Goal: Task Accomplishment & Management: Complete application form

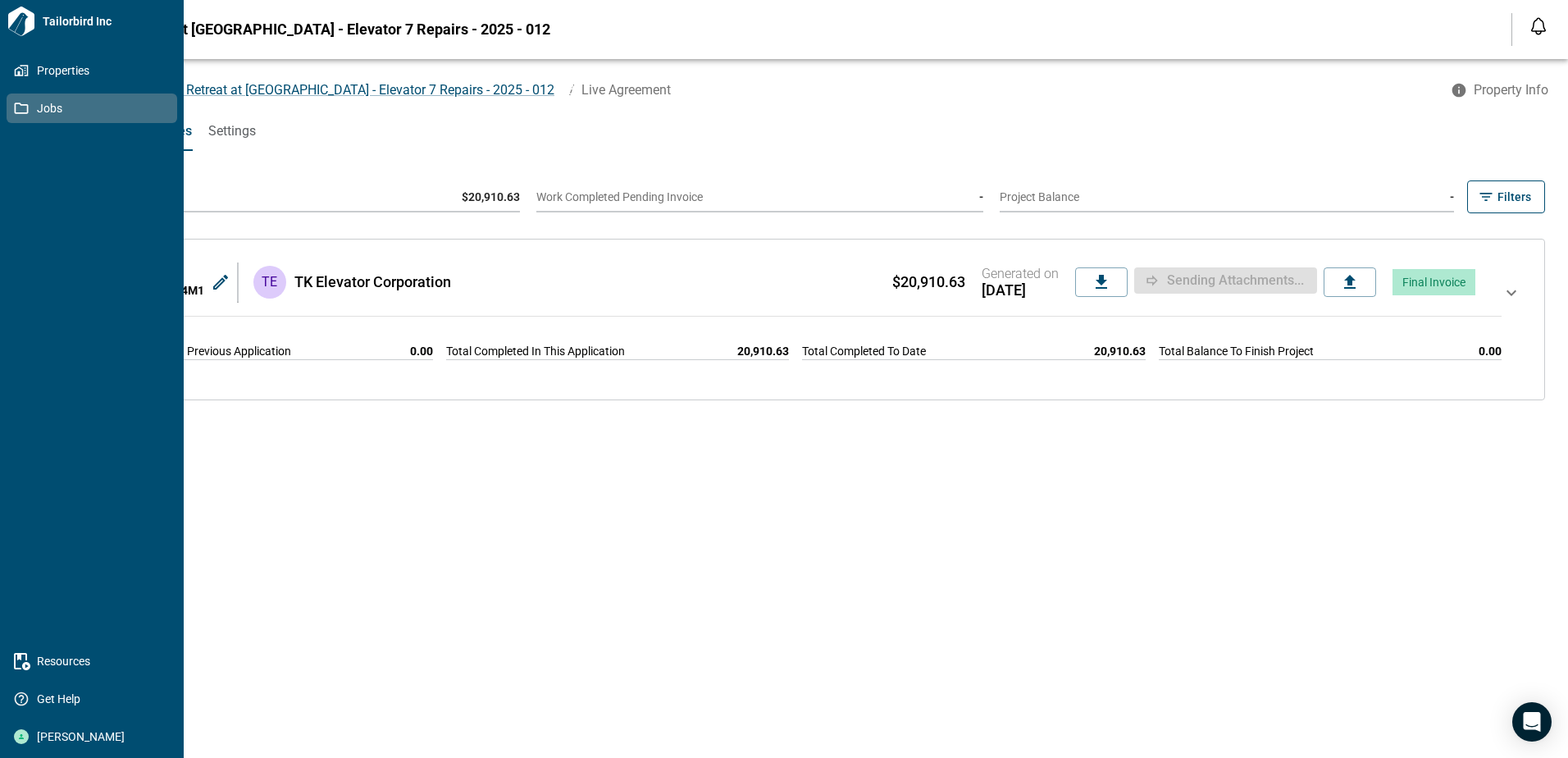
click at [19, 104] on icon at bounding box center [22, 109] width 14 height 12
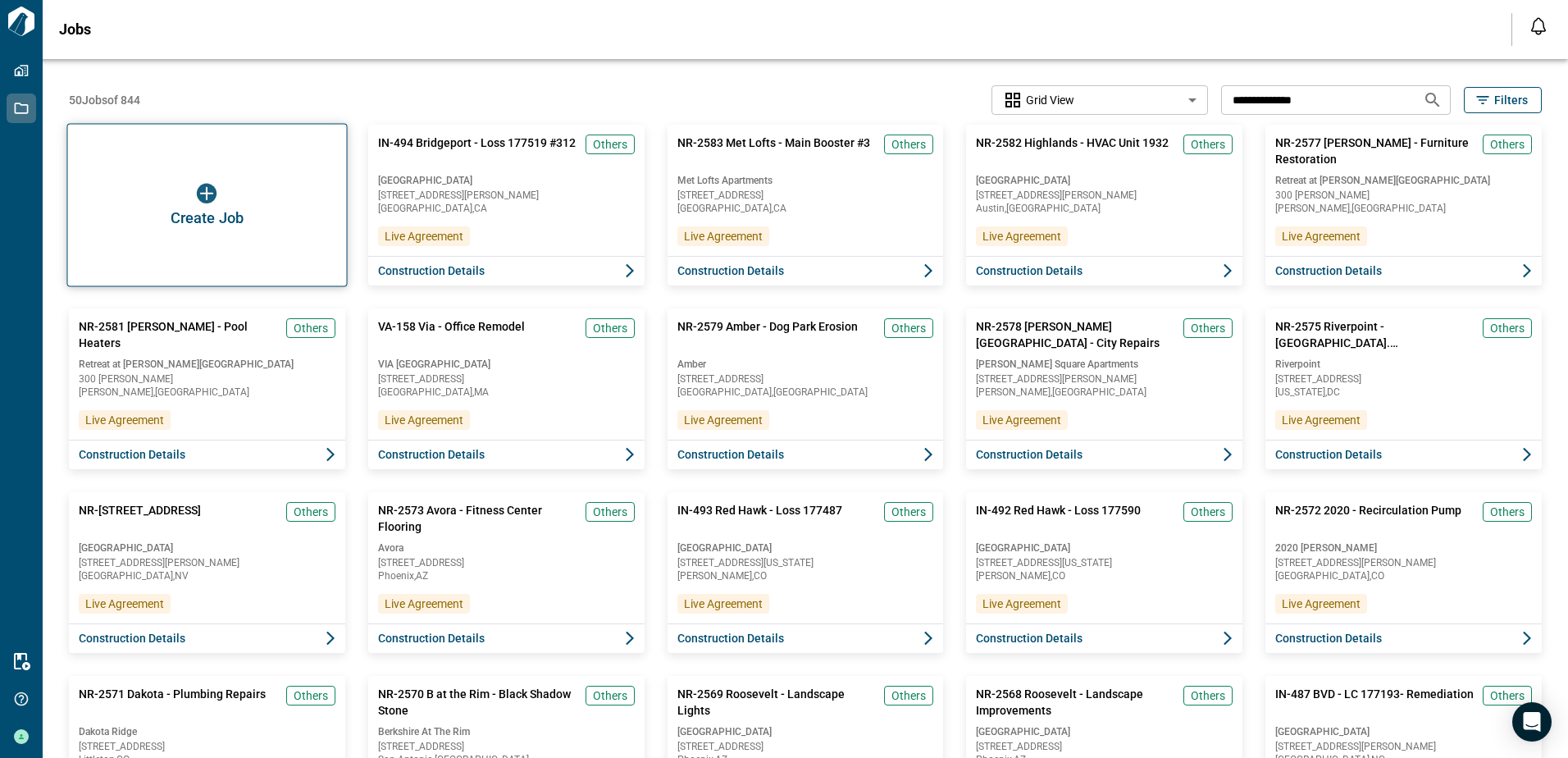
click at [146, 185] on div "Create Job" at bounding box center [206, 205] width 280 height 163
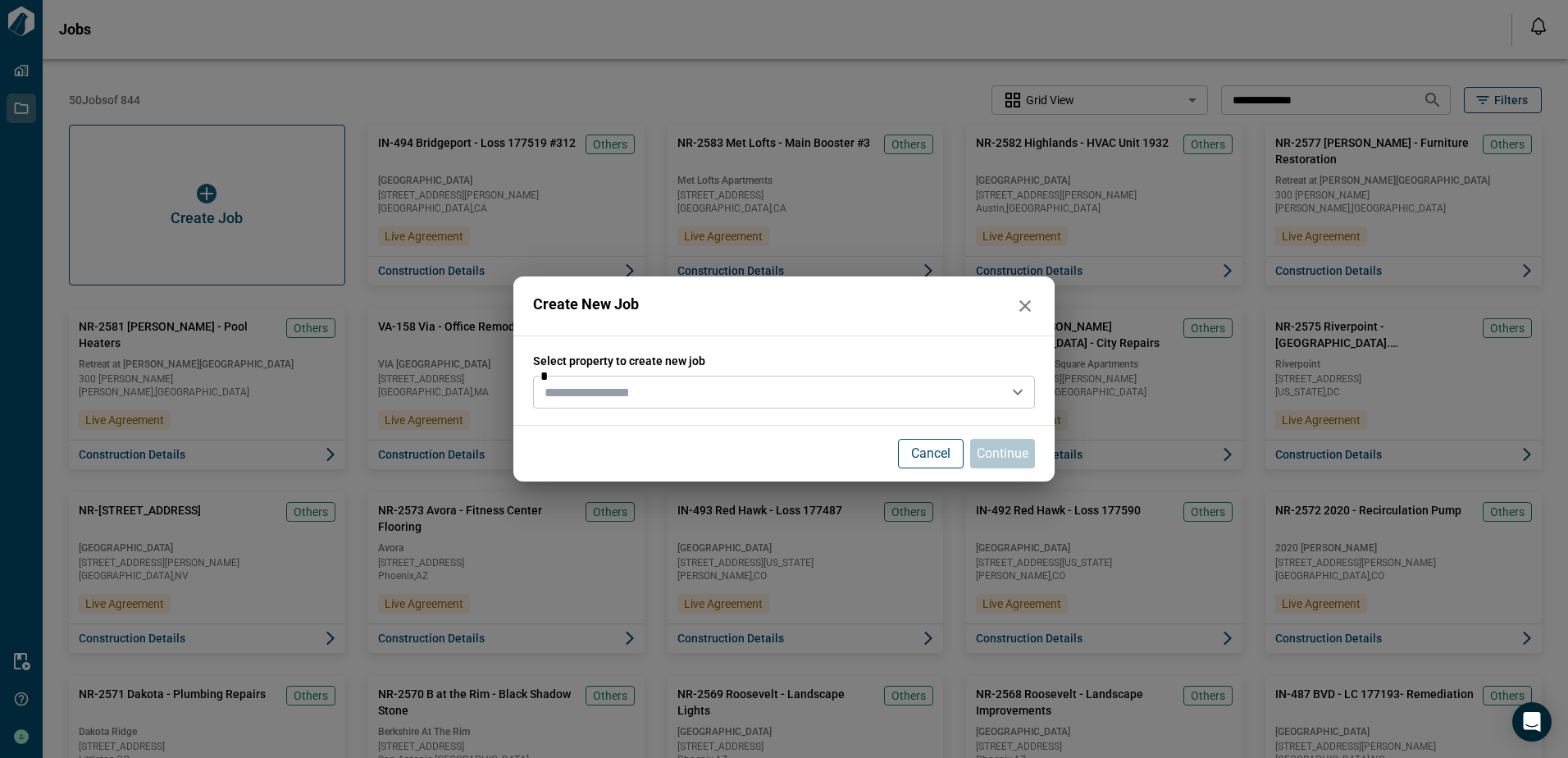
click at [742, 390] on input "text" at bounding box center [771, 392] width 465 height 23
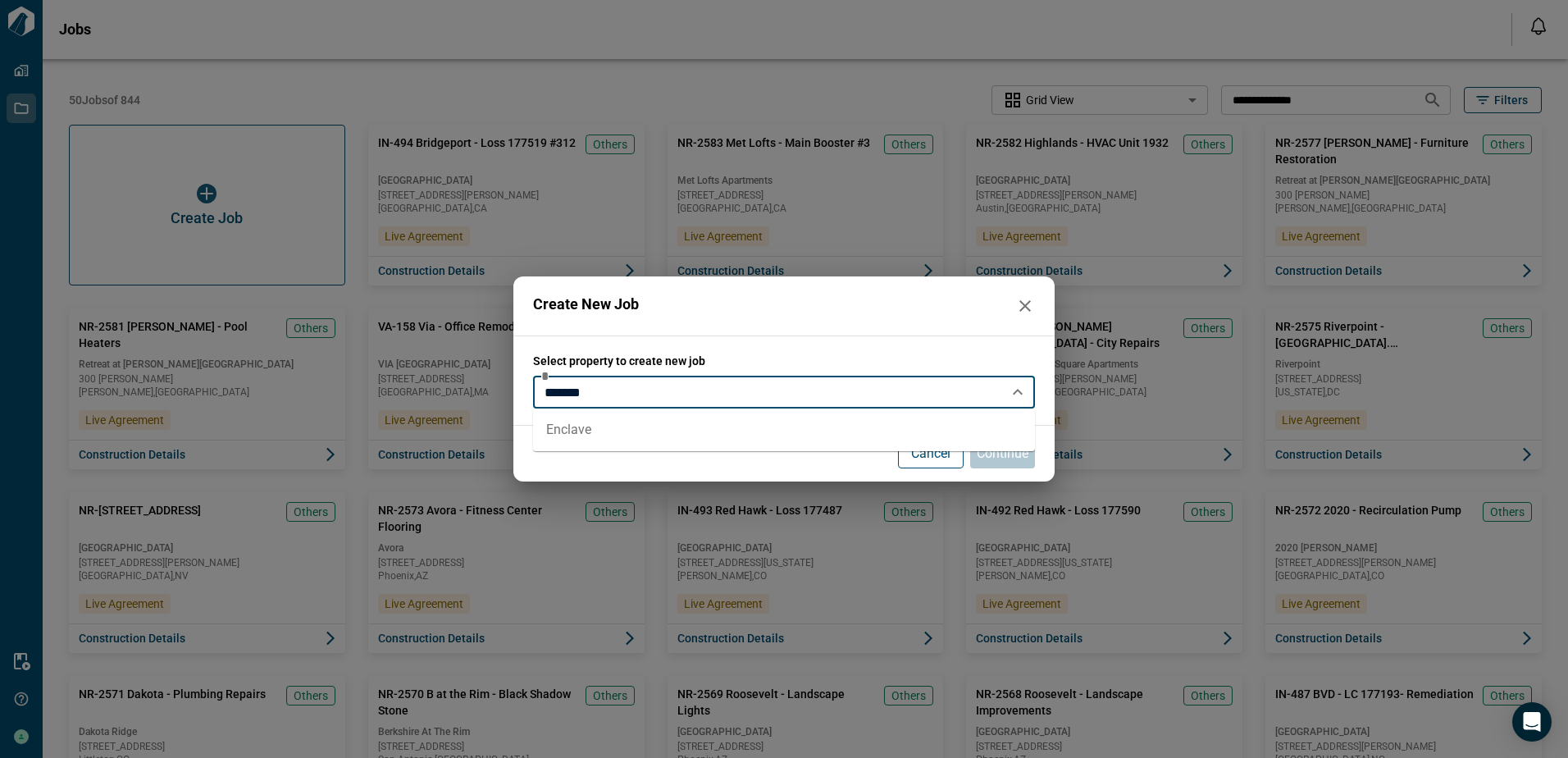
click at [622, 436] on li "Enclave" at bounding box center [784, 429] width 502 height 29
type input "*******"
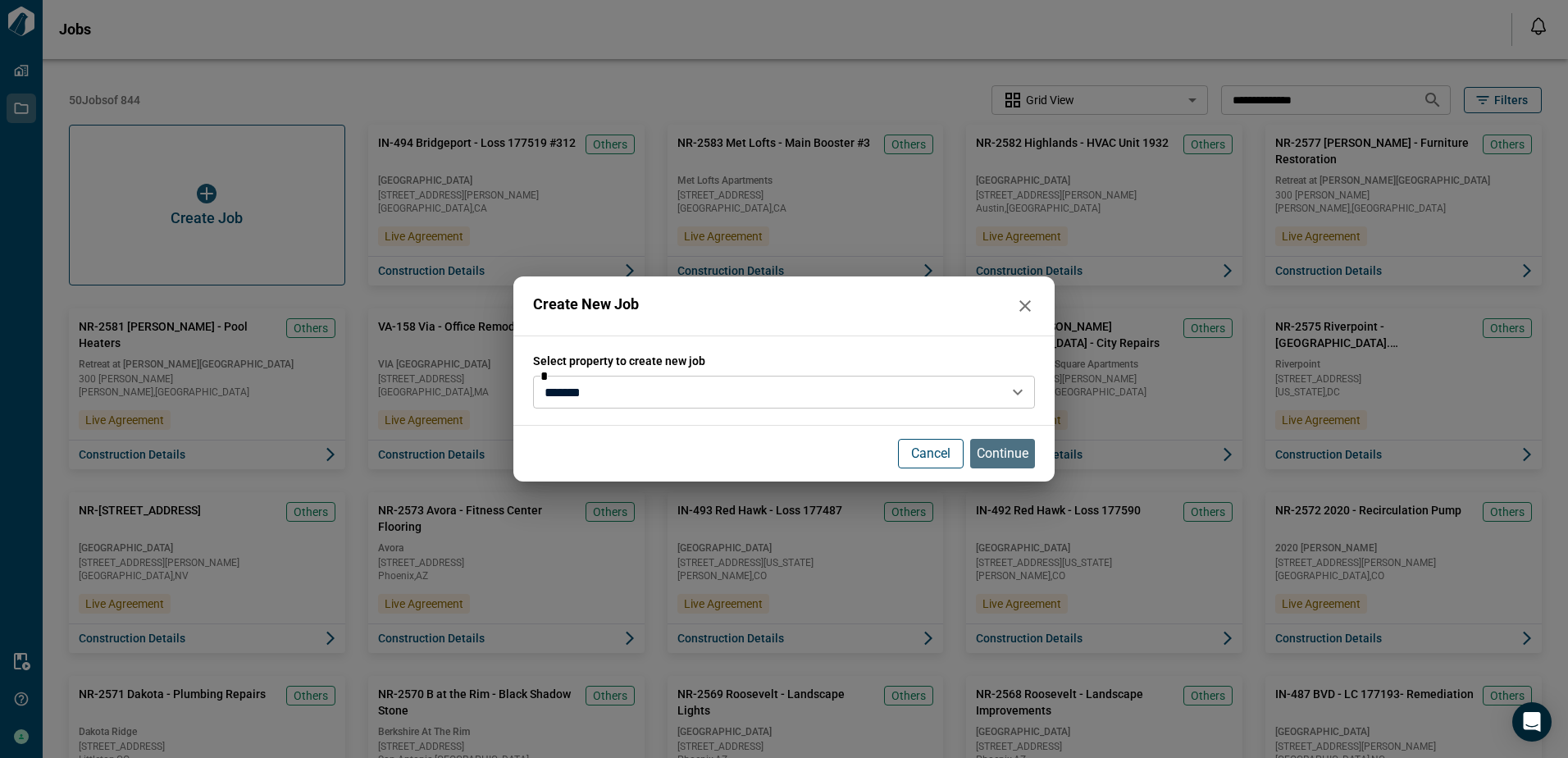
click at [992, 458] on p "Continue" at bounding box center [1002, 453] width 52 height 20
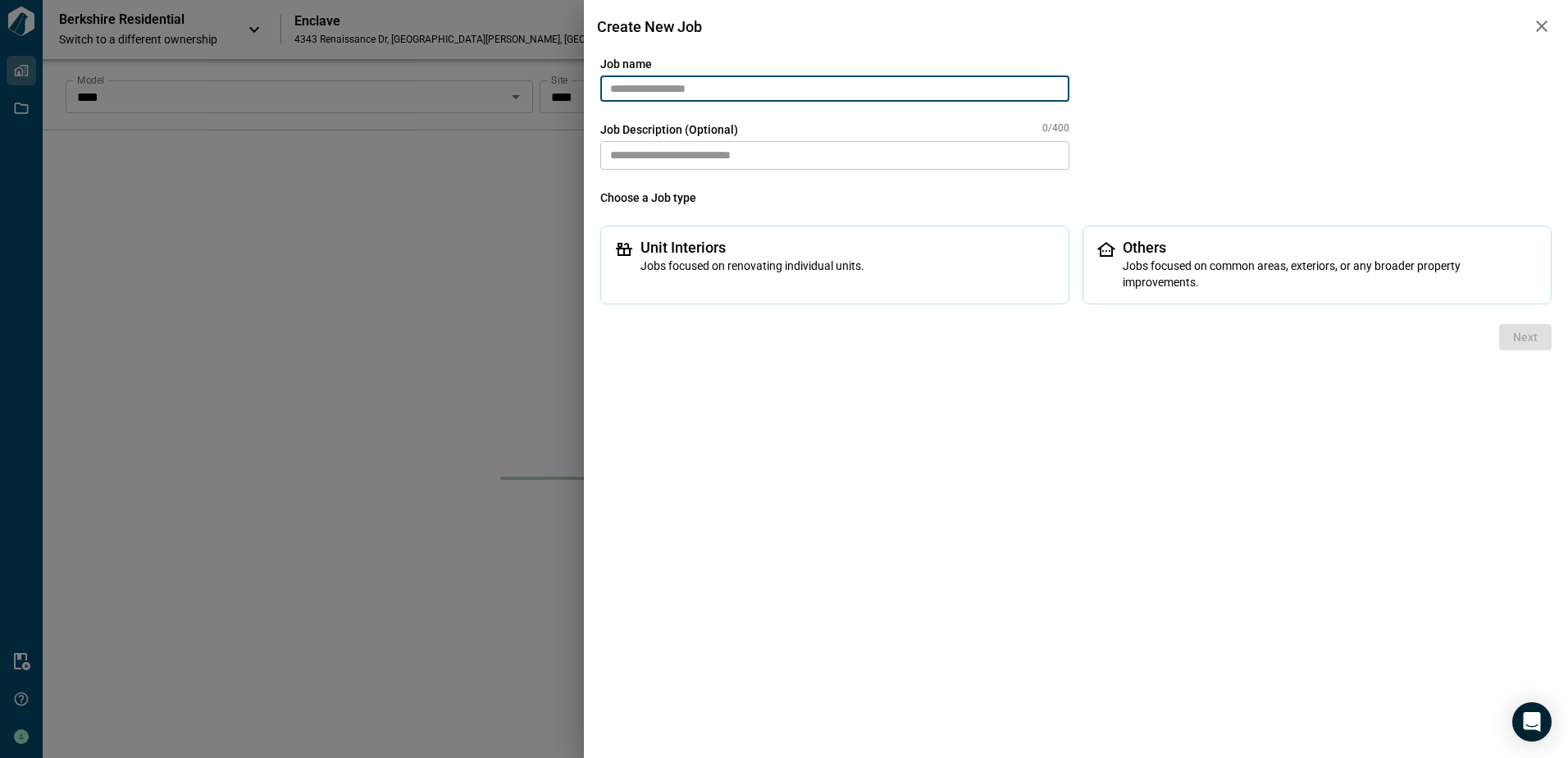
click at [811, 90] on input "text" at bounding box center [835, 88] width 469 height 26
type input "**********"
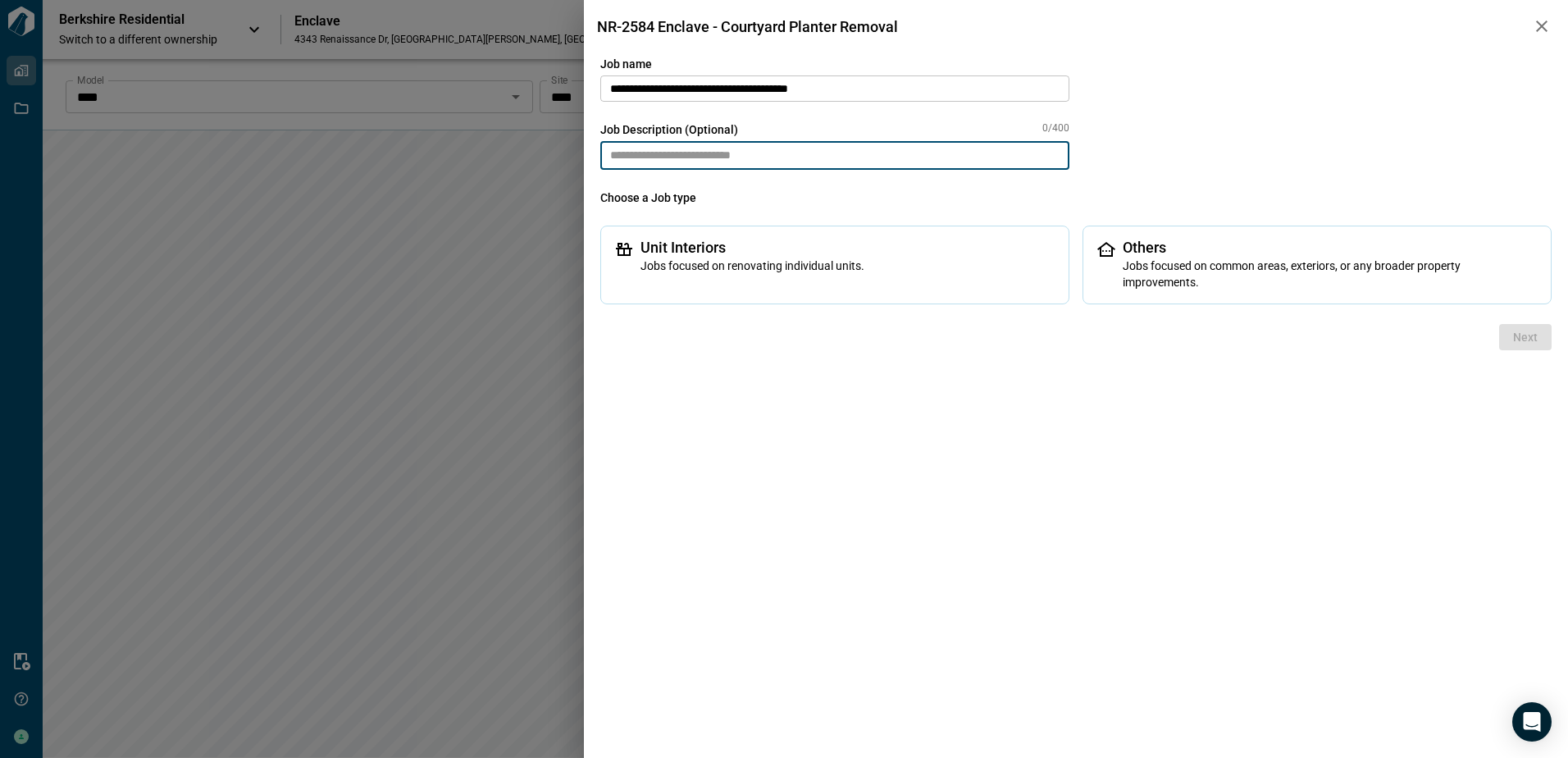
paste textarea "**********"
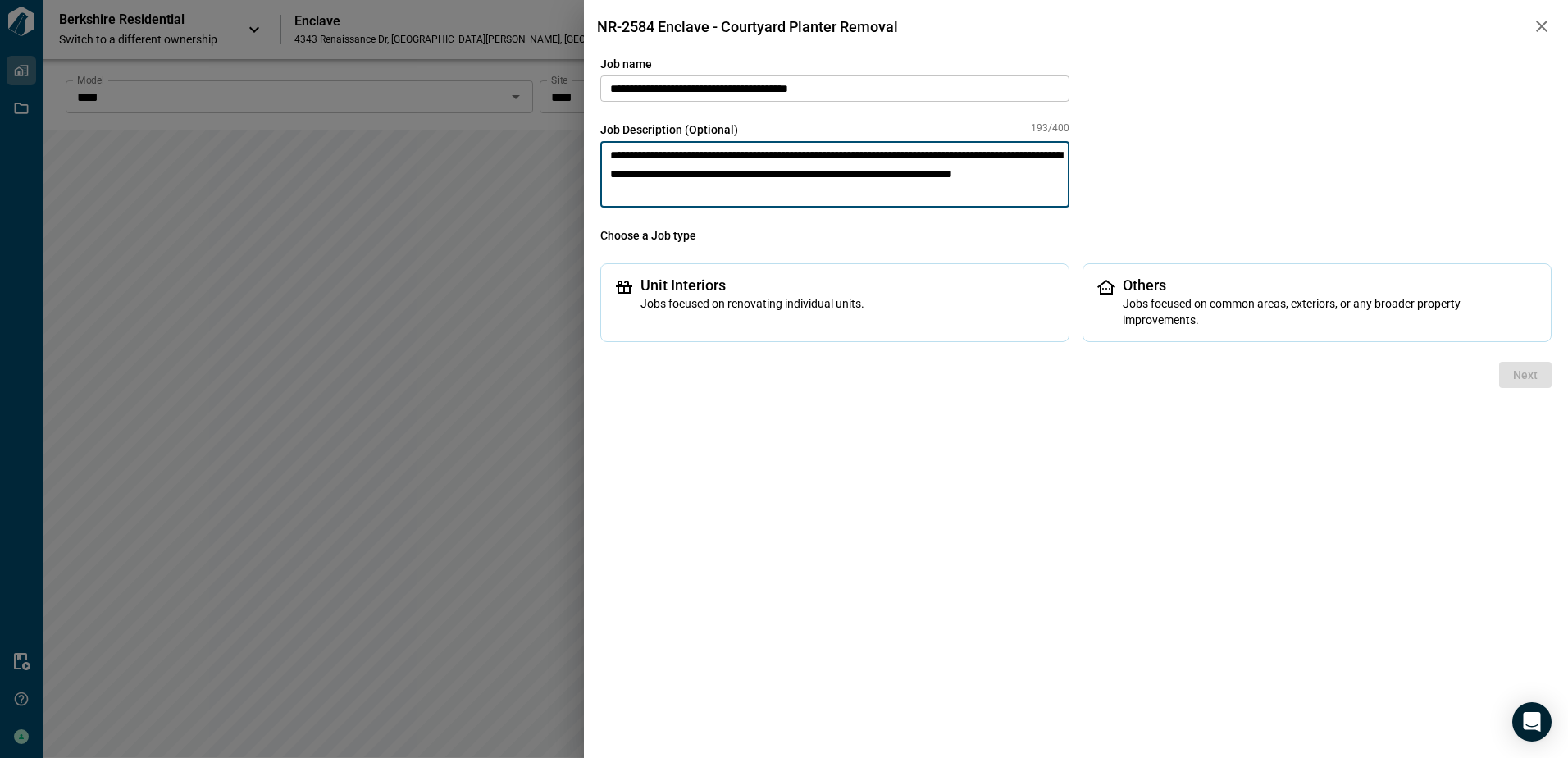
type textarea "**********"
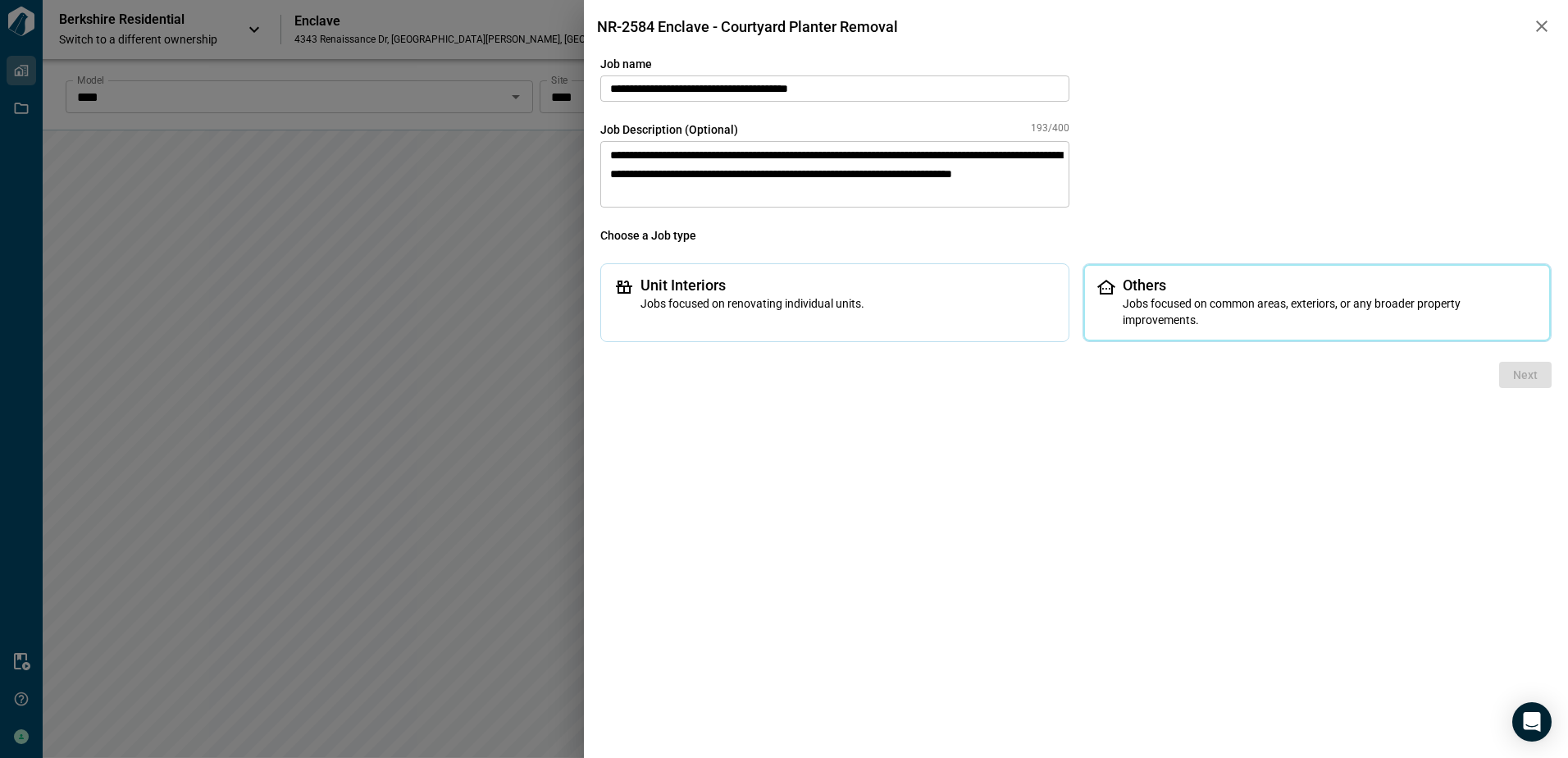
click at [1162, 305] on span "Jobs focused on common areas, exteriors, or any broader property improvements." at bounding box center [1330, 311] width 415 height 33
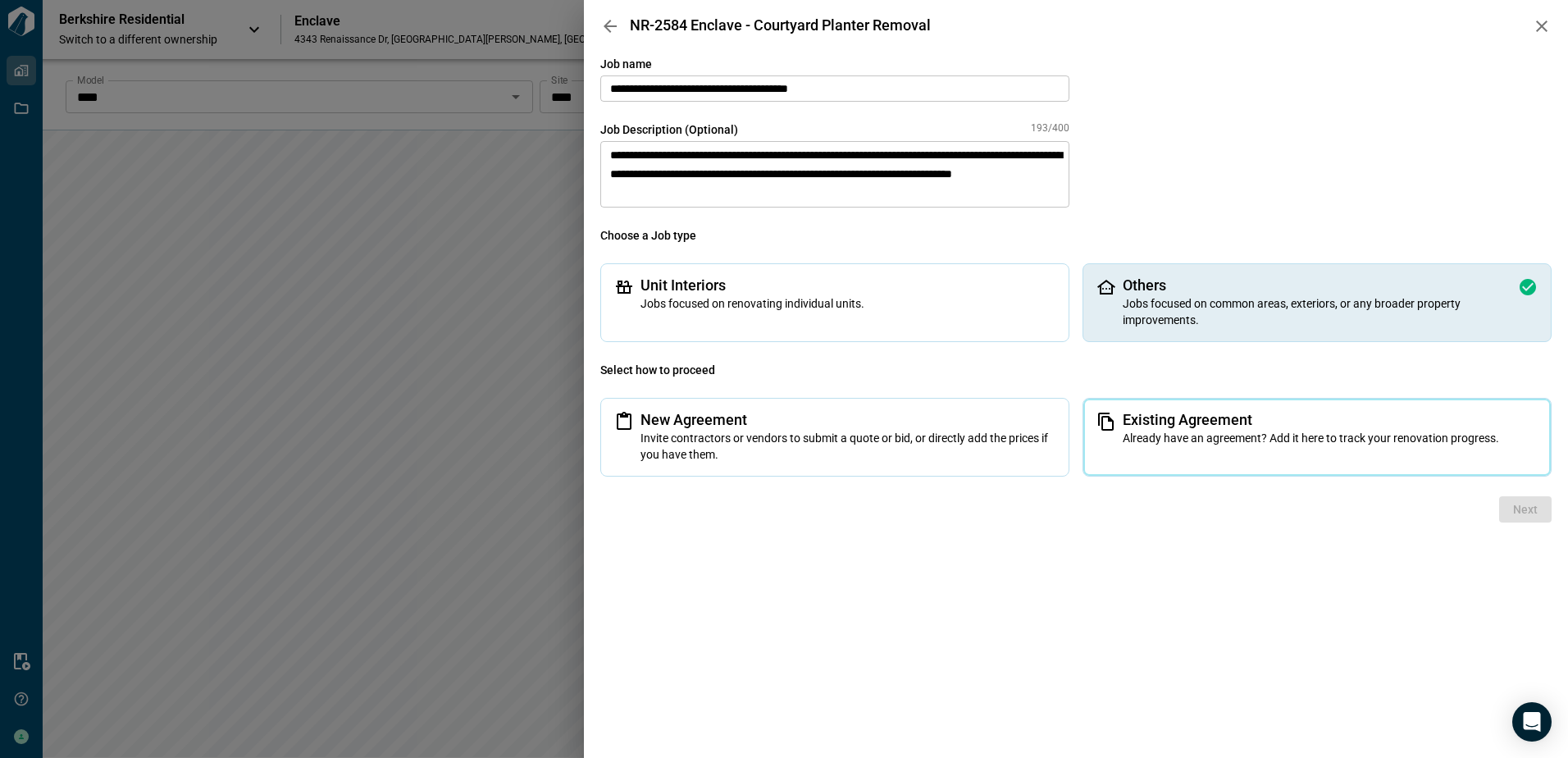
click at [1140, 440] on span "Already have an agreement? Add it here to track your renovation progress." at bounding box center [1330, 438] width 415 height 17
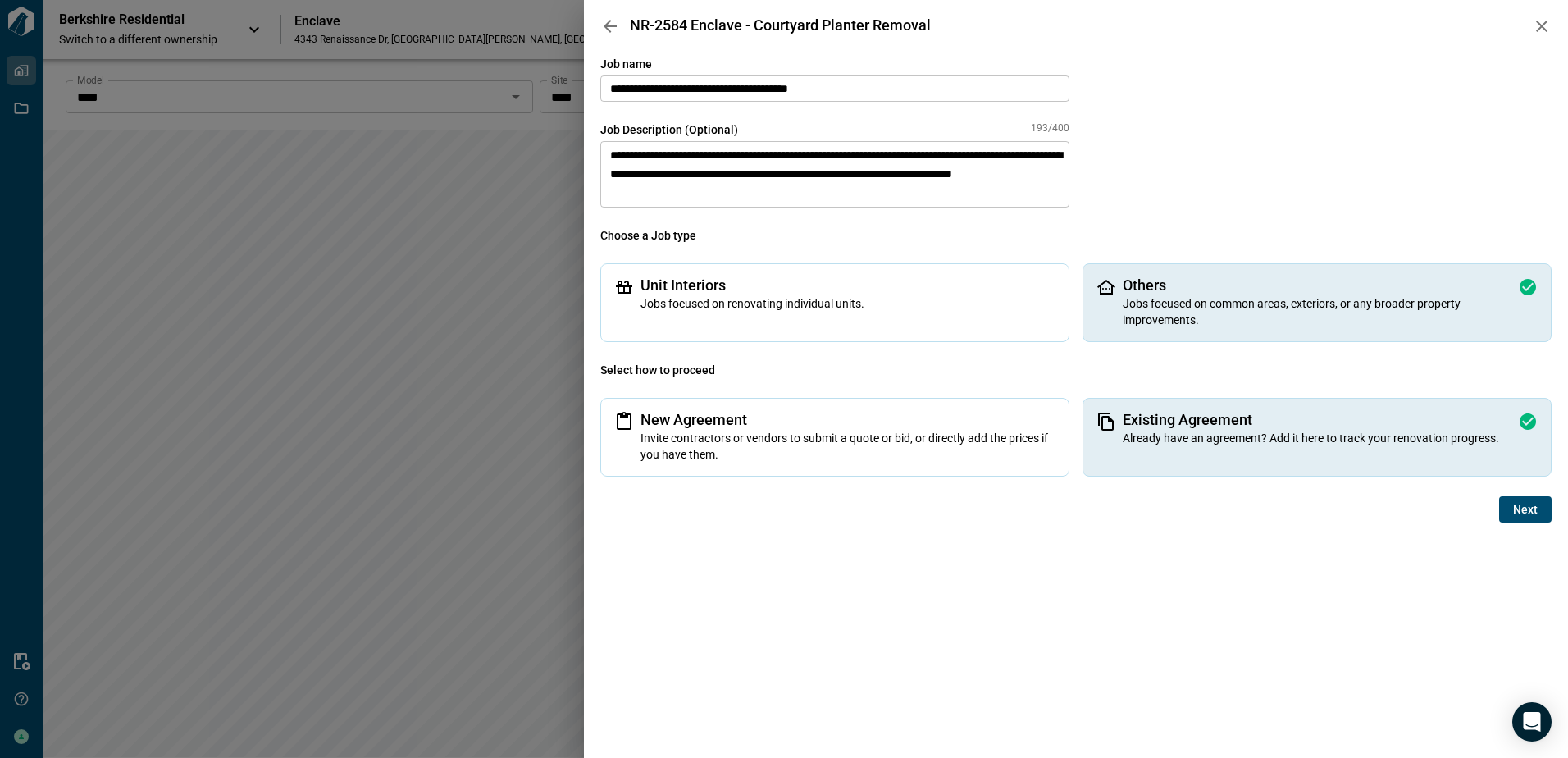
click at [1523, 510] on span "Next" at bounding box center [1525, 510] width 24 height 17
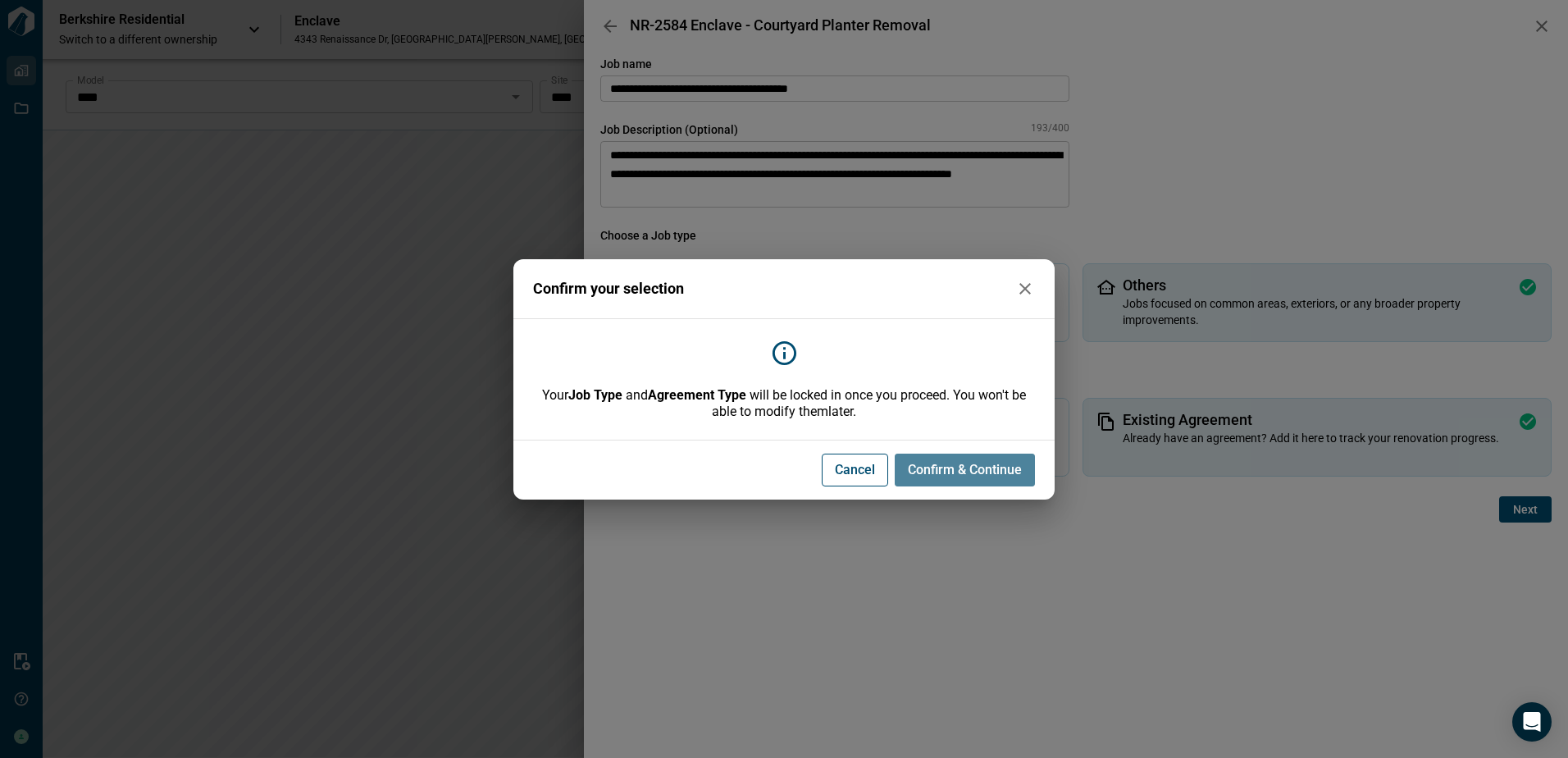
click at [934, 458] on button "Confirm & Continue" at bounding box center [965, 469] width 141 height 33
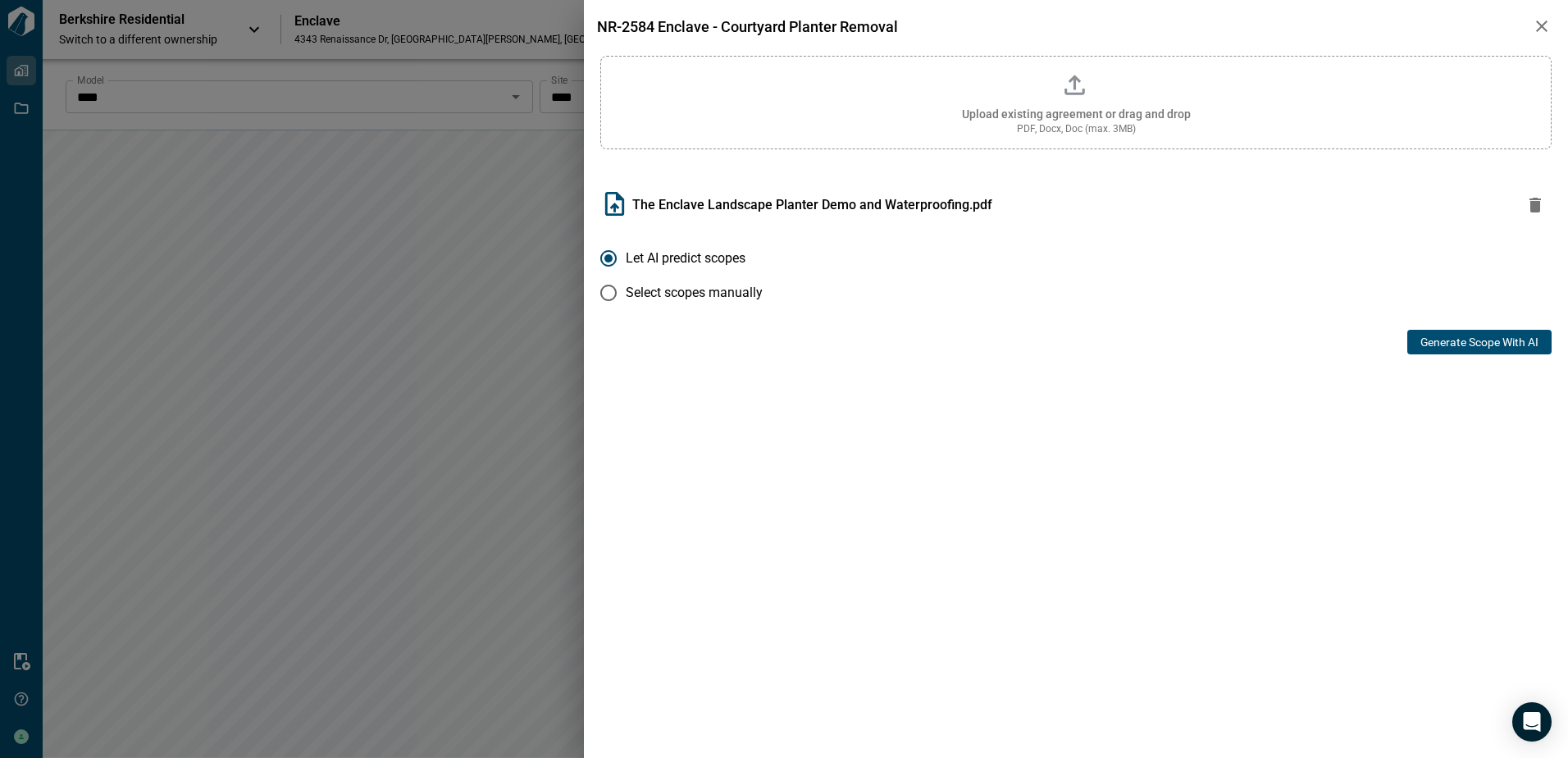
click at [1480, 342] on button "Generate Scope with AI" at bounding box center [1479, 341] width 145 height 24
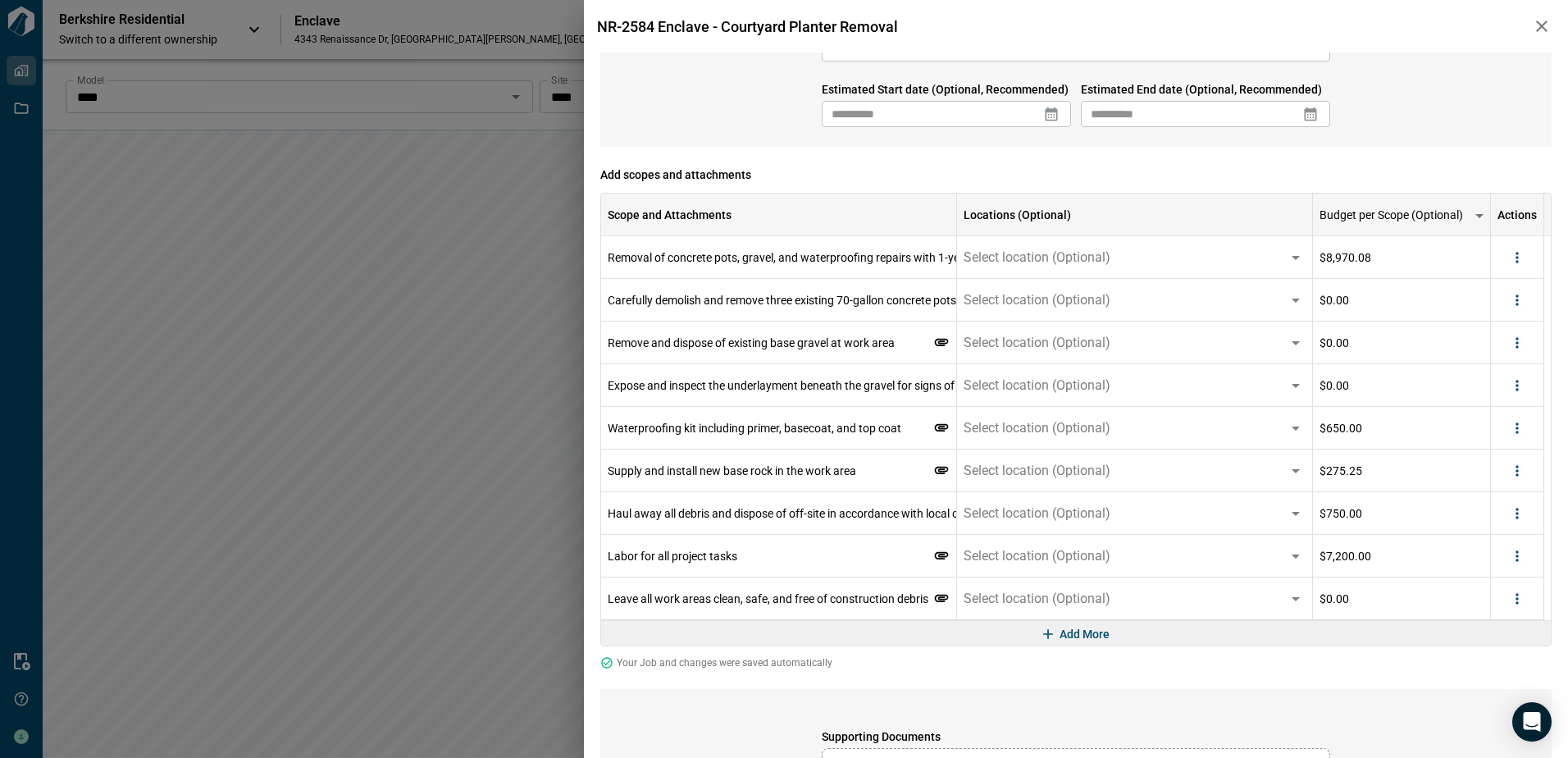
scroll to position [164, 0]
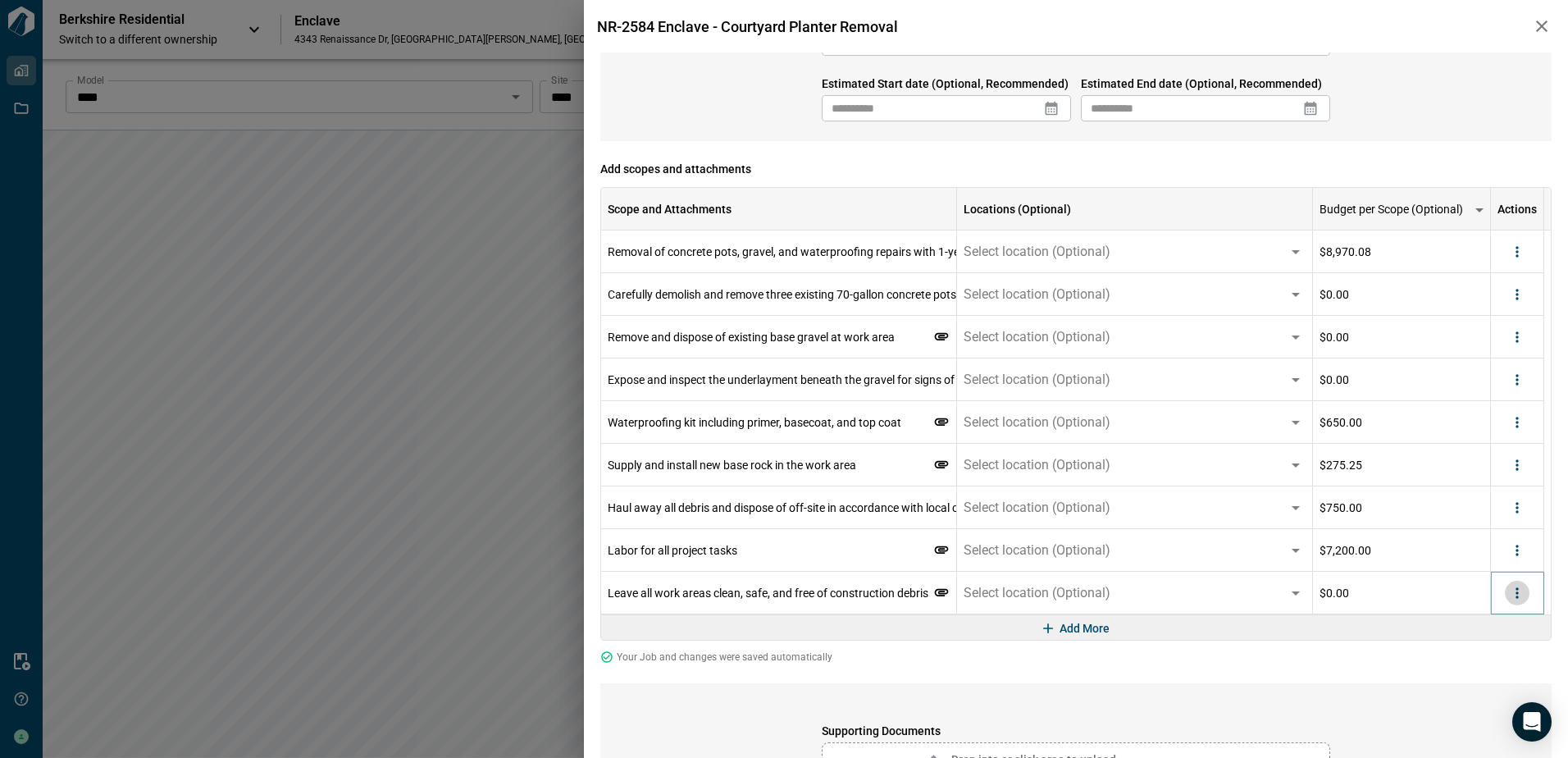
click at [1527, 599] on button "more" at bounding box center [1517, 592] width 24 height 24
click at [1499, 663] on li "Delete" at bounding box center [1483, 656] width 92 height 29
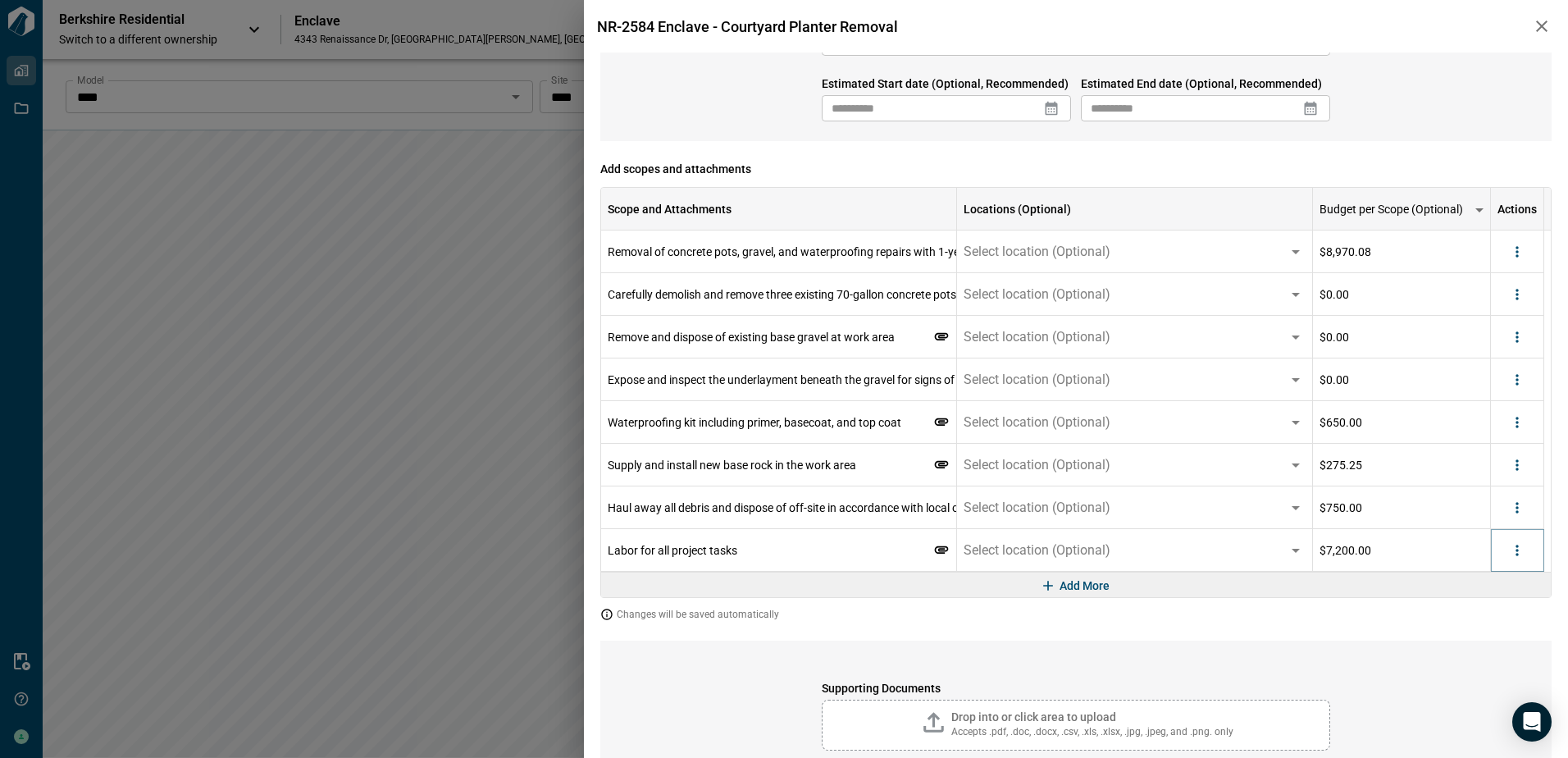
click at [1516, 557] on icon "more" at bounding box center [1518, 551] width 17 height 17
click at [1489, 622] on li "Delete" at bounding box center [1483, 613] width 92 height 29
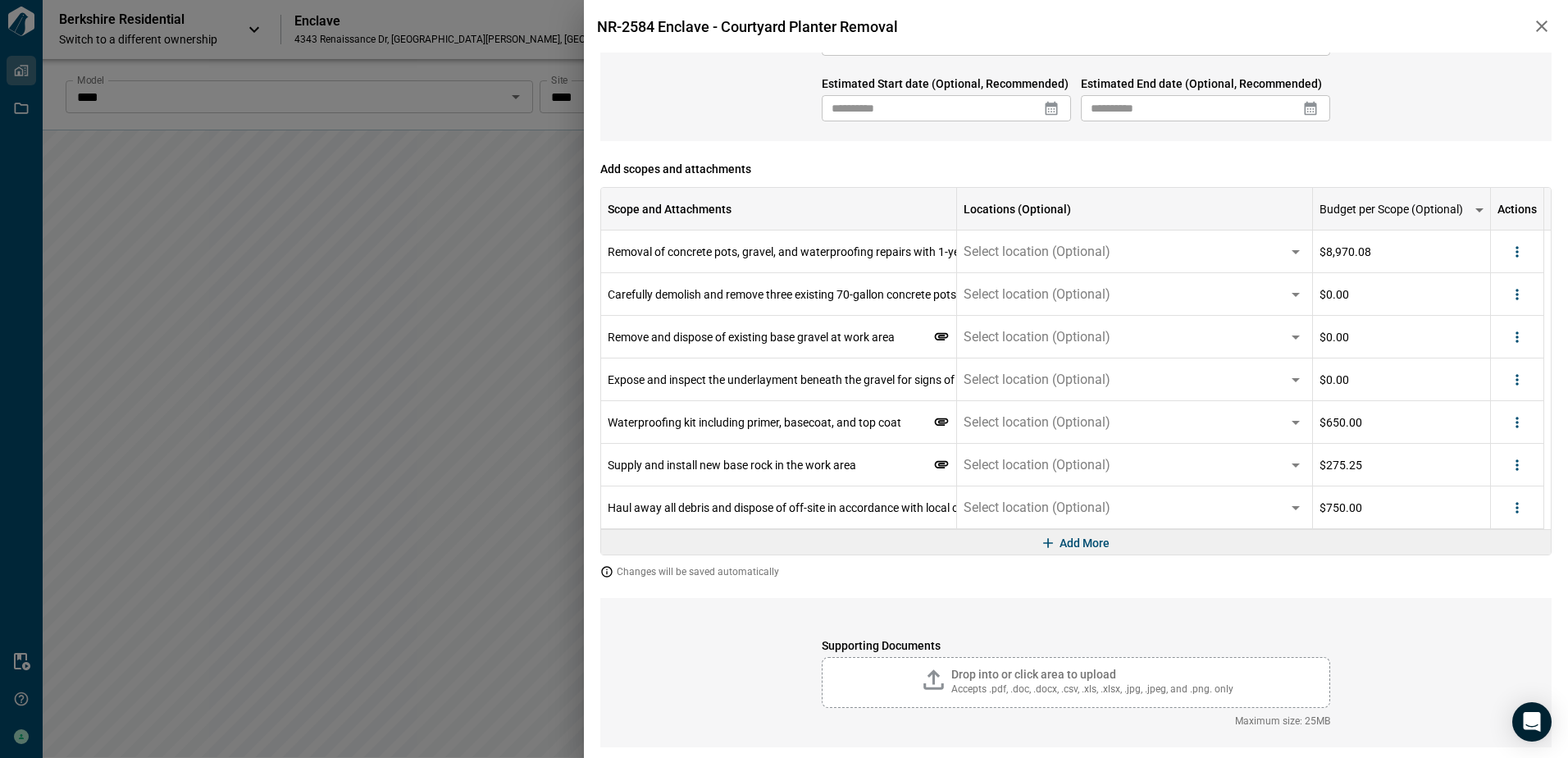
click at [1525, 546] on div "Add More" at bounding box center [1076, 541] width 950 height 25
click at [1514, 516] on button "more" at bounding box center [1517, 507] width 24 height 24
click at [1493, 580] on li "Delete" at bounding box center [1483, 571] width 92 height 29
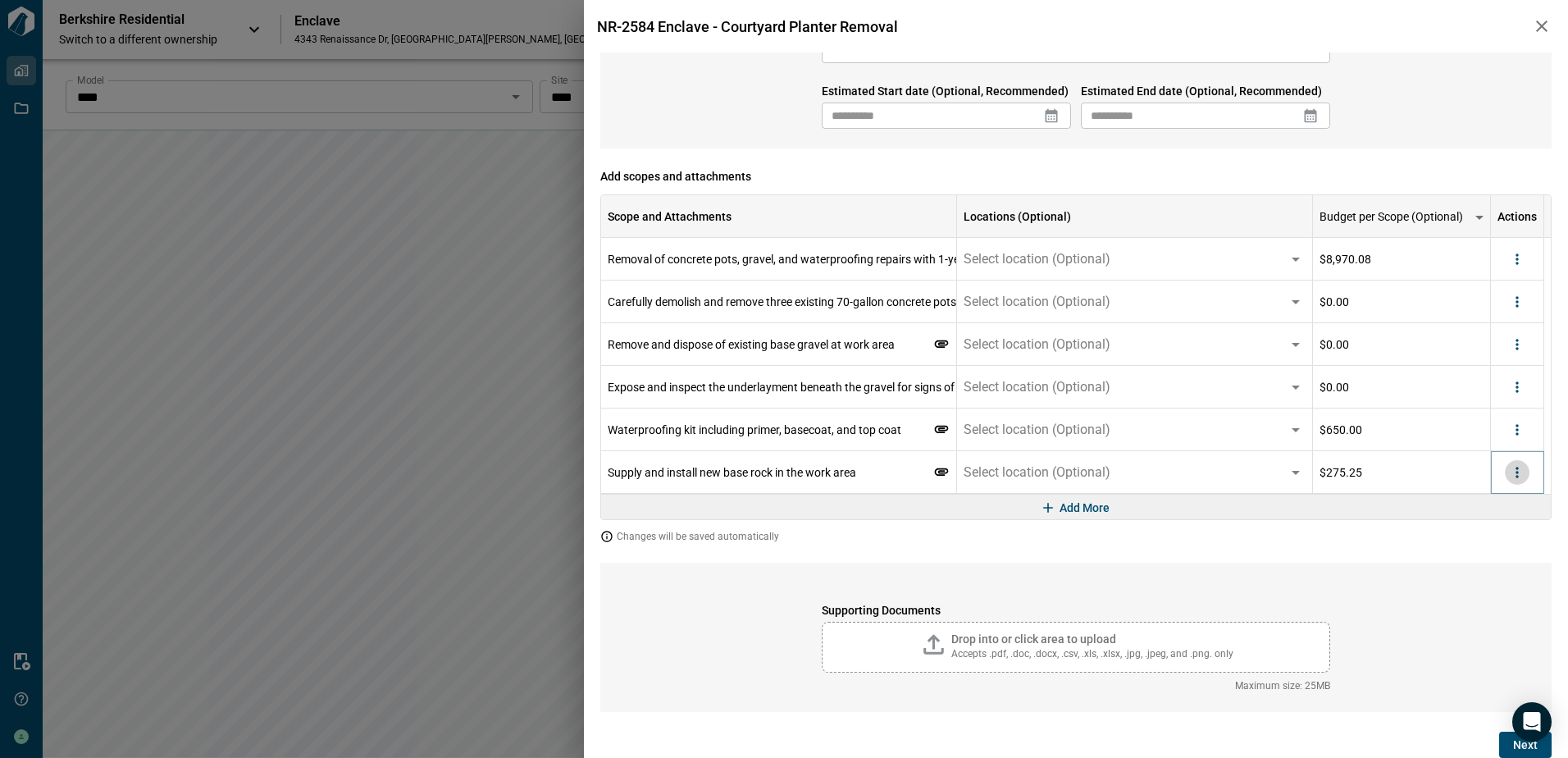
click at [1505, 472] on button "more" at bounding box center [1517, 472] width 24 height 24
click at [1509, 538] on li "Delete" at bounding box center [1483, 535] width 92 height 29
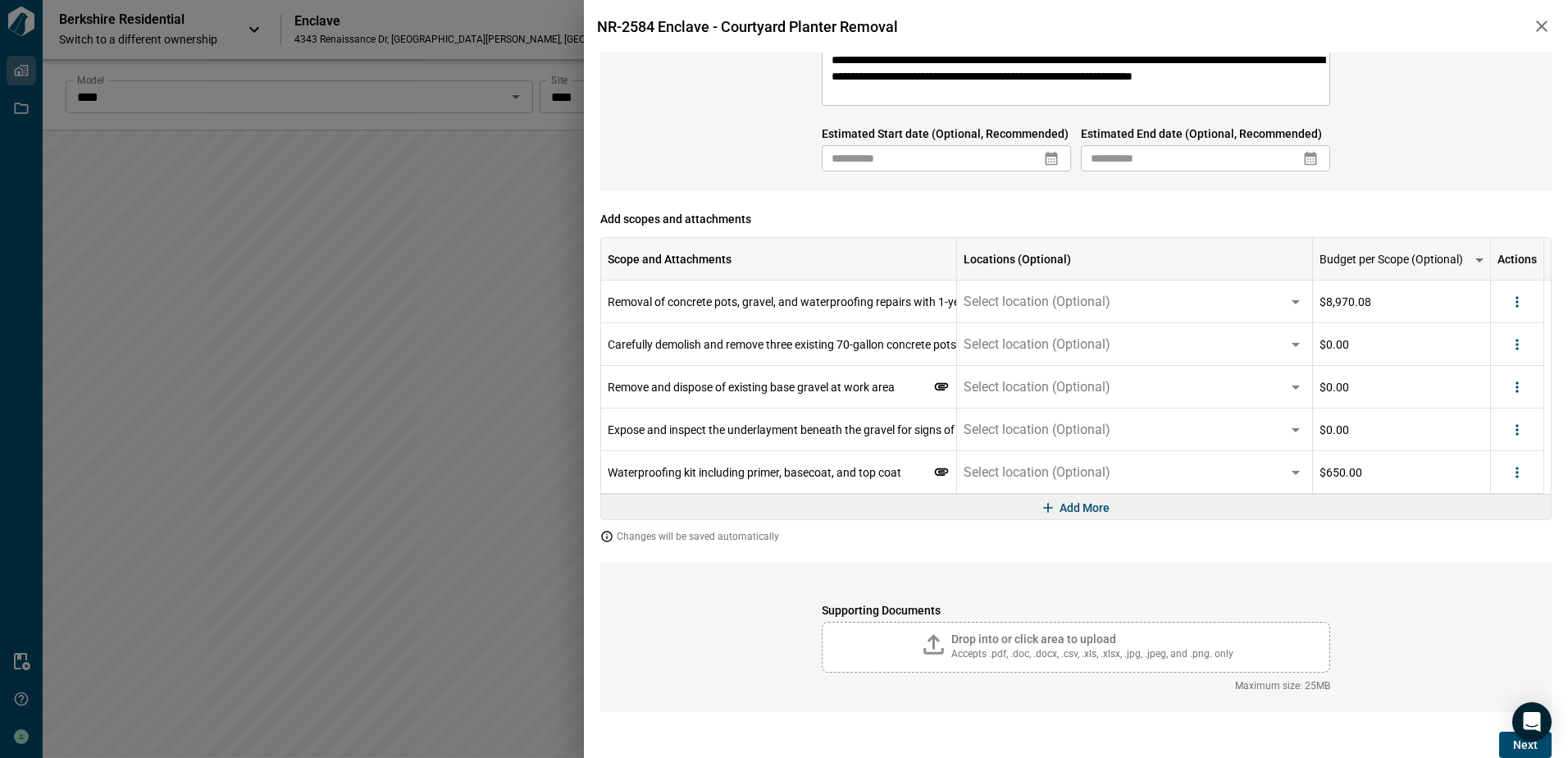
scroll to position [114, 0]
drag, startPoint x: 1522, startPoint y: 473, endPoint x: 1516, endPoint y: 483, distance: 11.7
click at [1521, 473] on icon "more" at bounding box center [1518, 473] width 17 height 17
click at [1500, 535] on li "Delete" at bounding box center [1483, 535] width 92 height 29
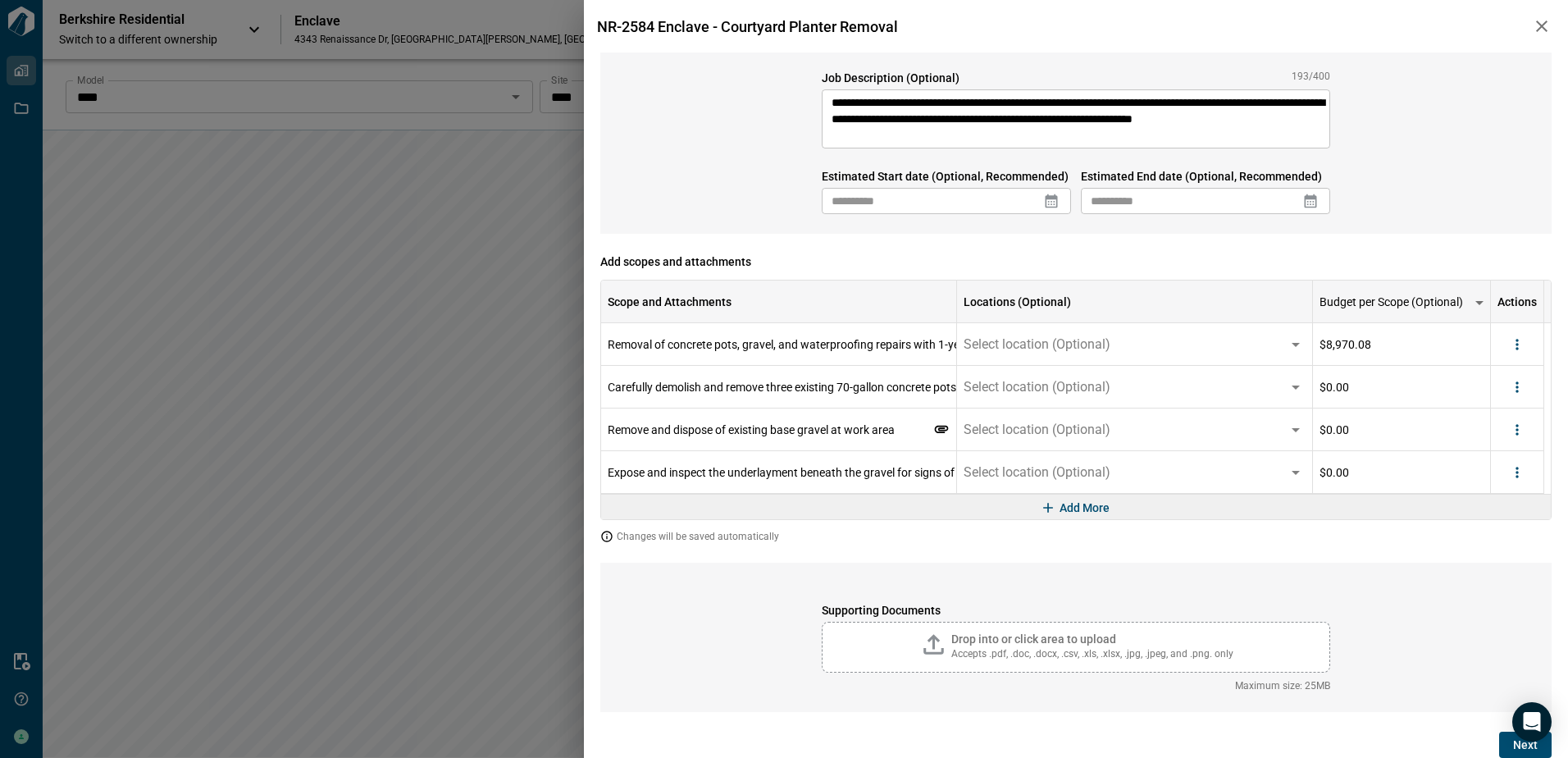
scroll to position [71, 0]
click at [1514, 480] on button "more" at bounding box center [1517, 472] width 24 height 24
click at [1484, 535] on li "Delete" at bounding box center [1483, 535] width 92 height 29
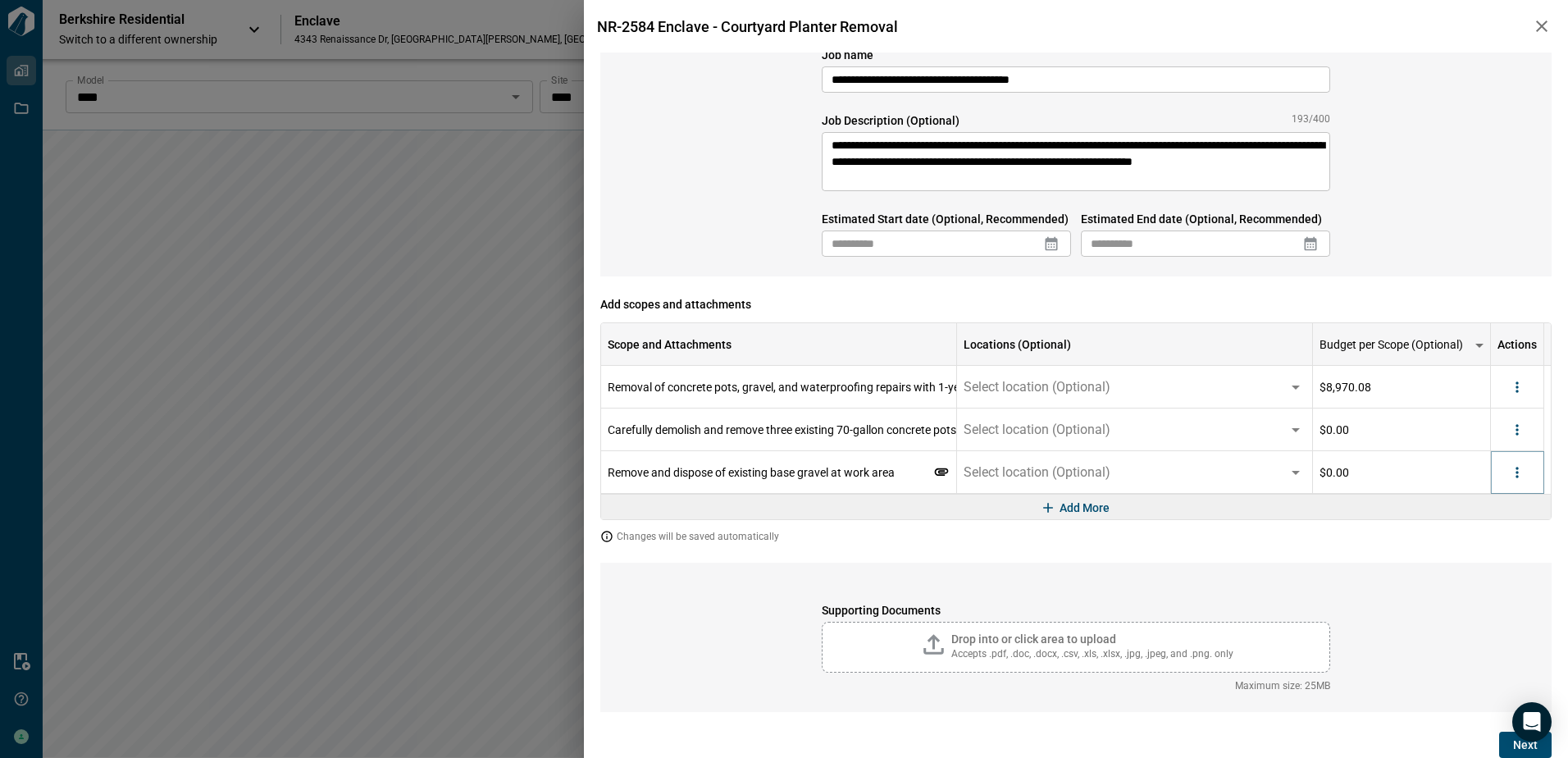
click at [1505, 467] on div at bounding box center [1517, 472] width 24 height 24
click at [1519, 477] on icon "more" at bounding box center [1518, 473] width 17 height 17
click at [1506, 533] on li "Delete" at bounding box center [1483, 535] width 92 height 29
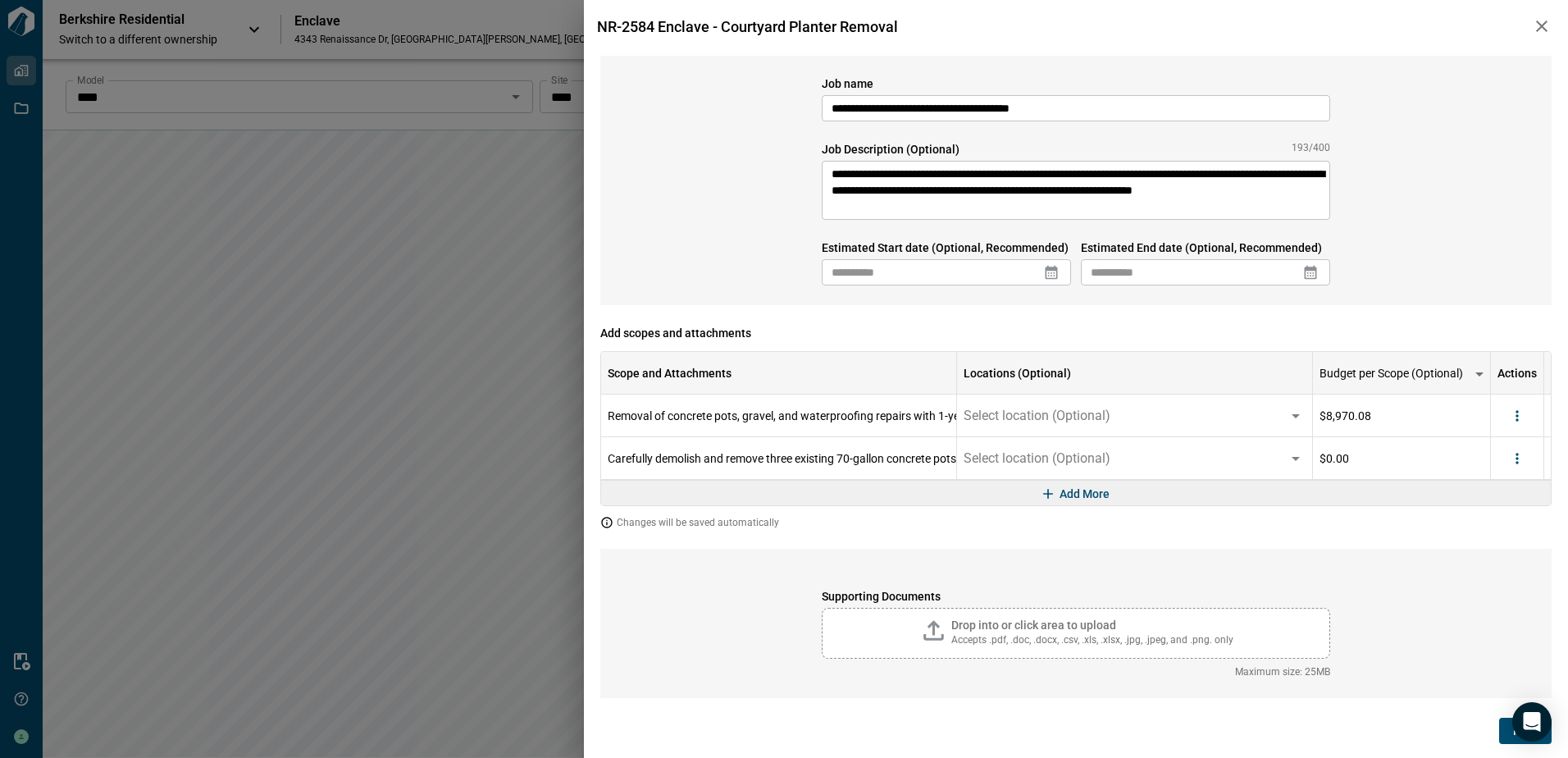
scroll to position [0, 0]
click at [1519, 464] on icon "more" at bounding box center [1524, 458] width 17 height 17
click at [1494, 523] on li "Delete" at bounding box center [1490, 521] width 92 height 29
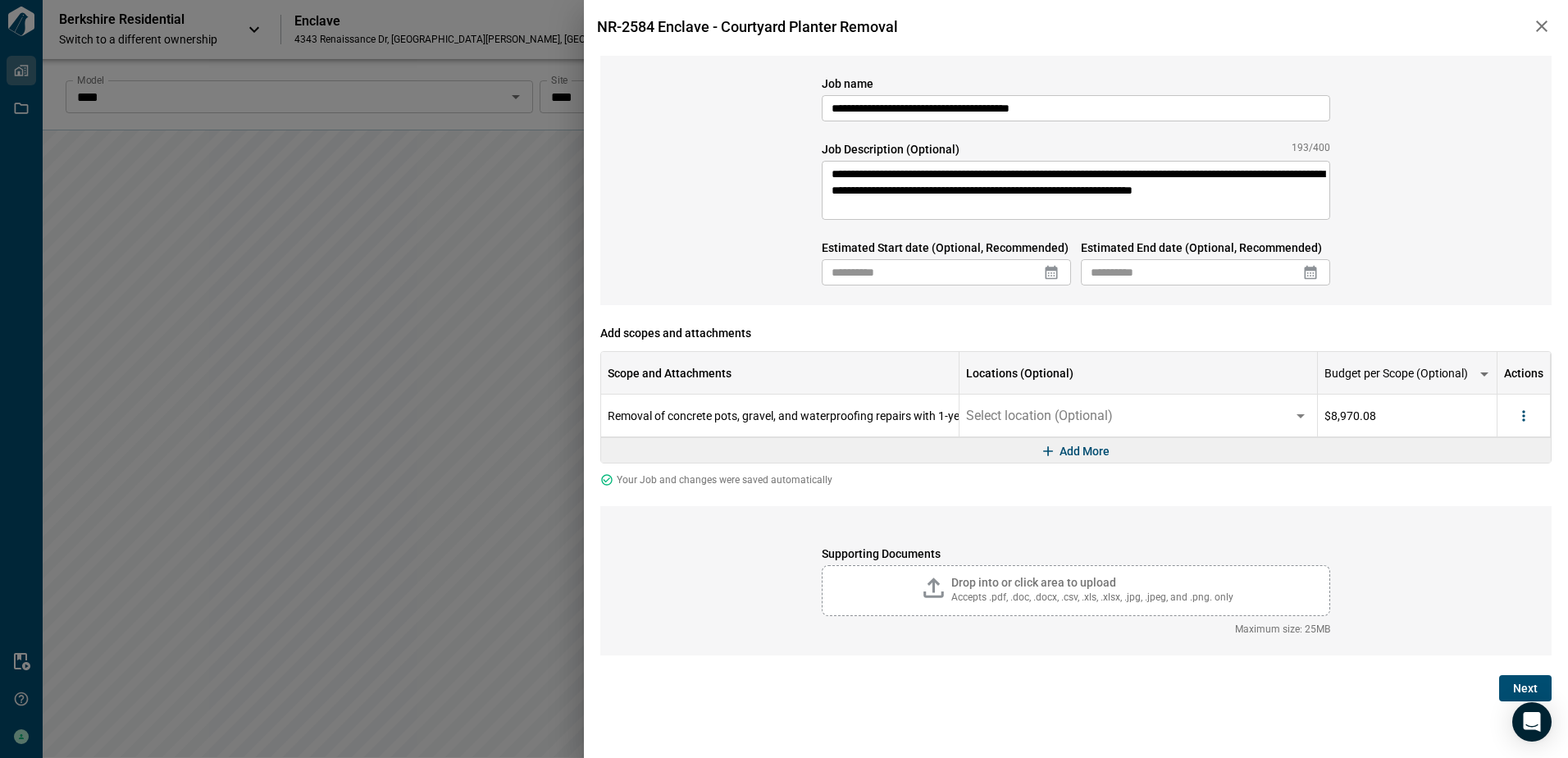
click at [1053, 269] on icon at bounding box center [1052, 273] width 13 height 14
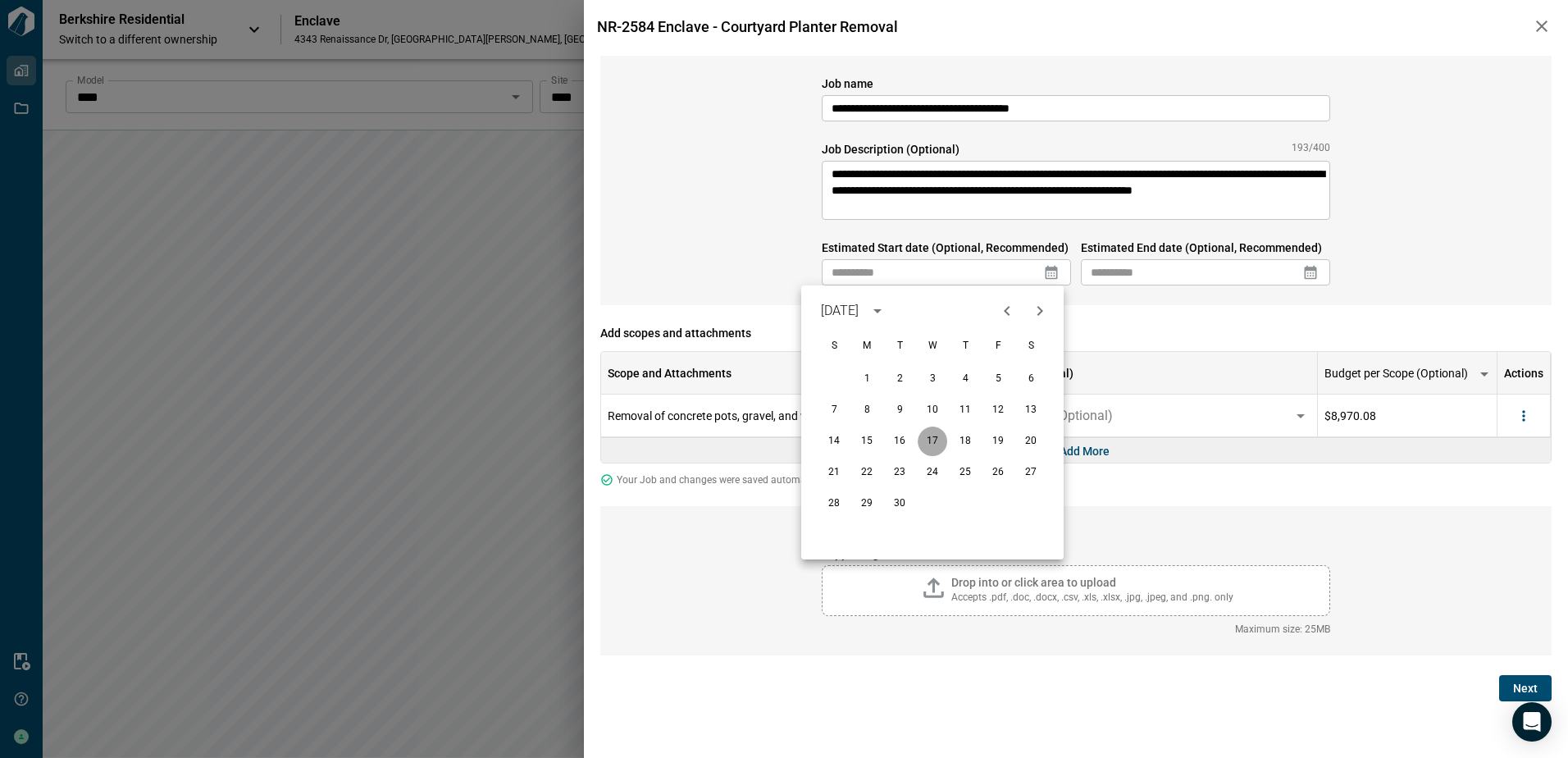
click at [925, 437] on button "17" at bounding box center [932, 441] width 29 height 29
type input "**********"
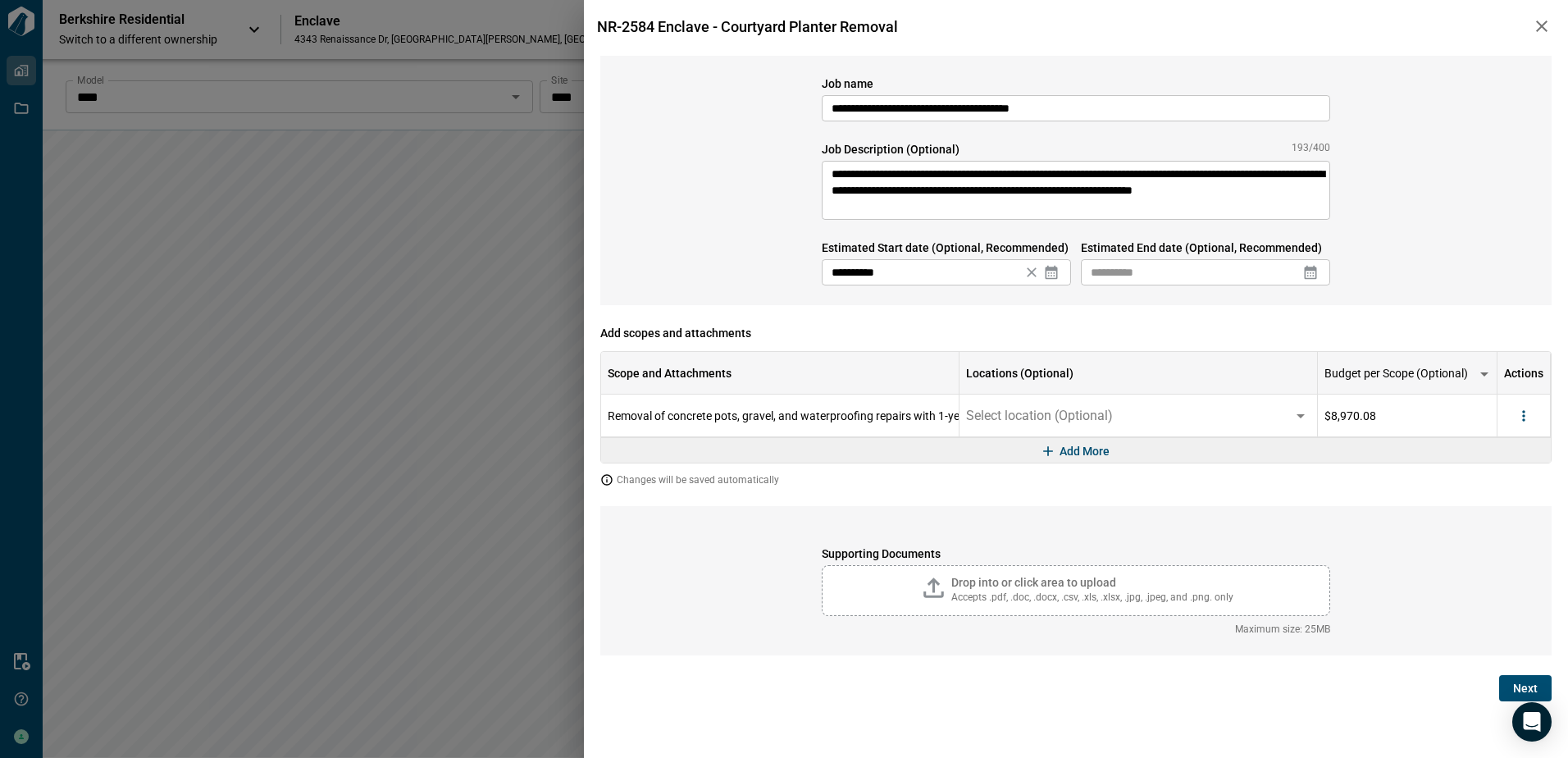
click at [1316, 272] on icon at bounding box center [1311, 273] width 13 height 14
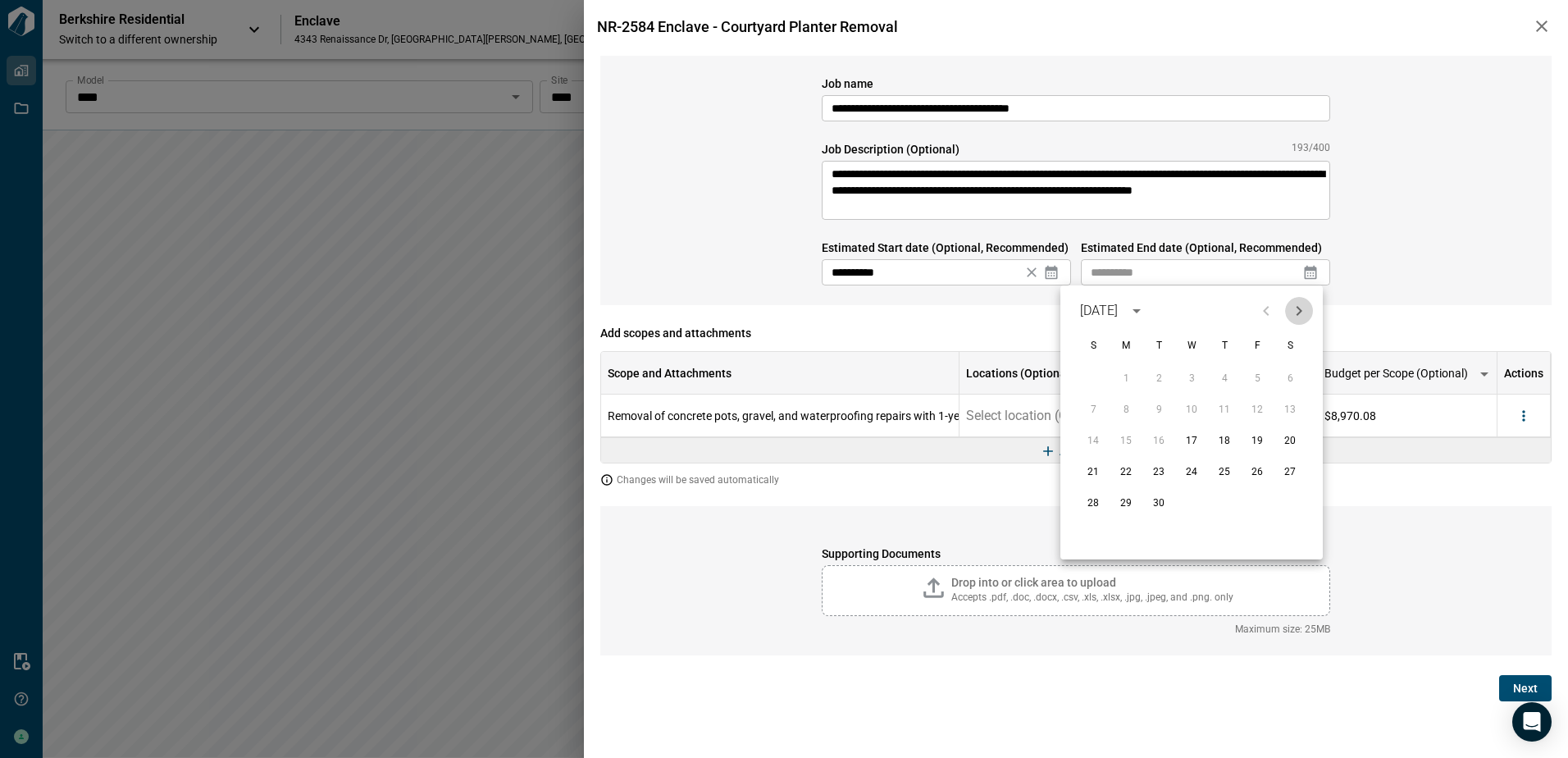
click at [1301, 311] on icon "Next month" at bounding box center [1299, 311] width 6 height 10
click at [1258, 438] on button "17" at bounding box center [1257, 441] width 29 height 29
type input "**********"
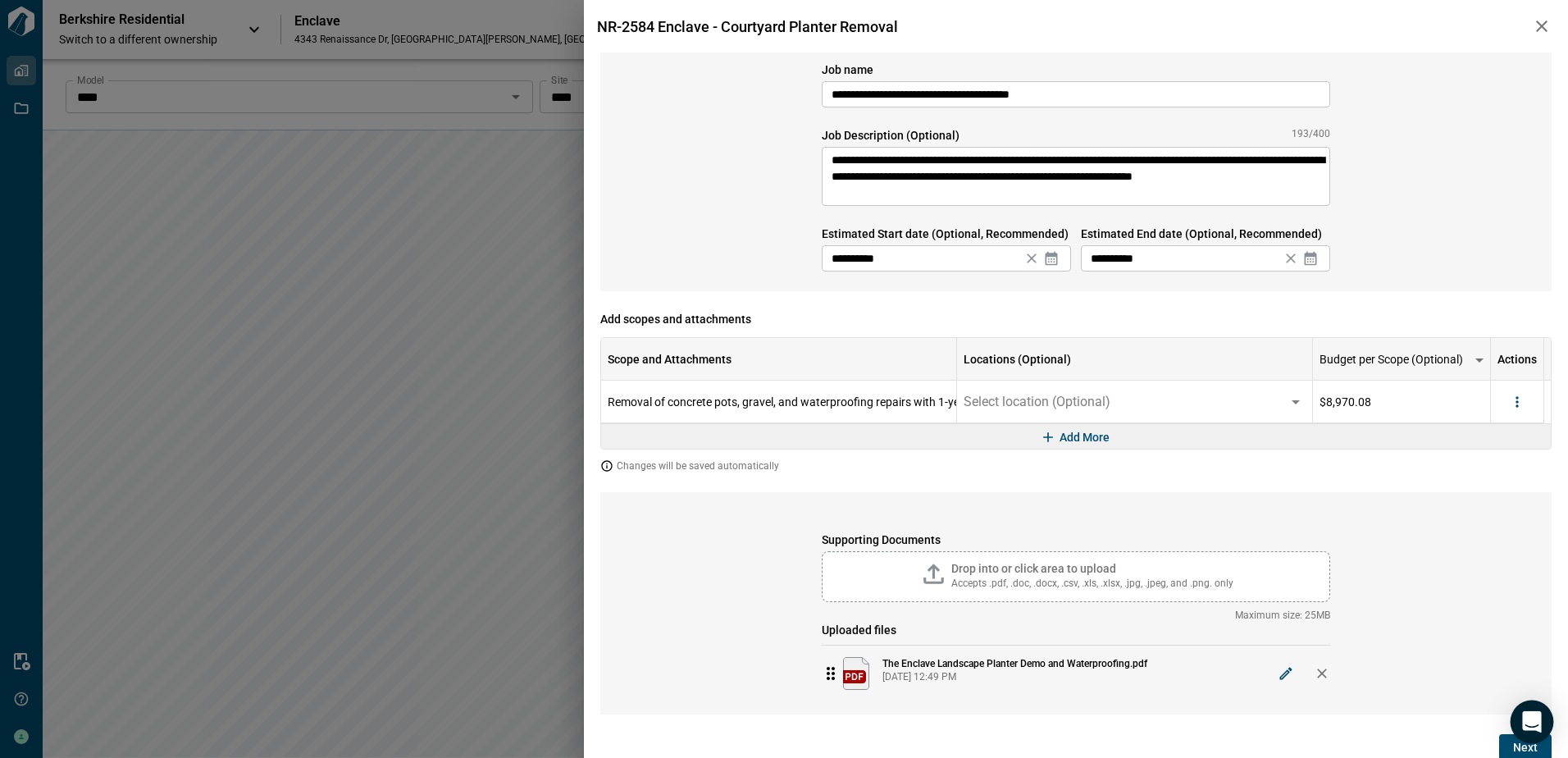
scroll to position [17, 0]
click at [1506, 748] on button "Next" at bounding box center [1525, 744] width 53 height 26
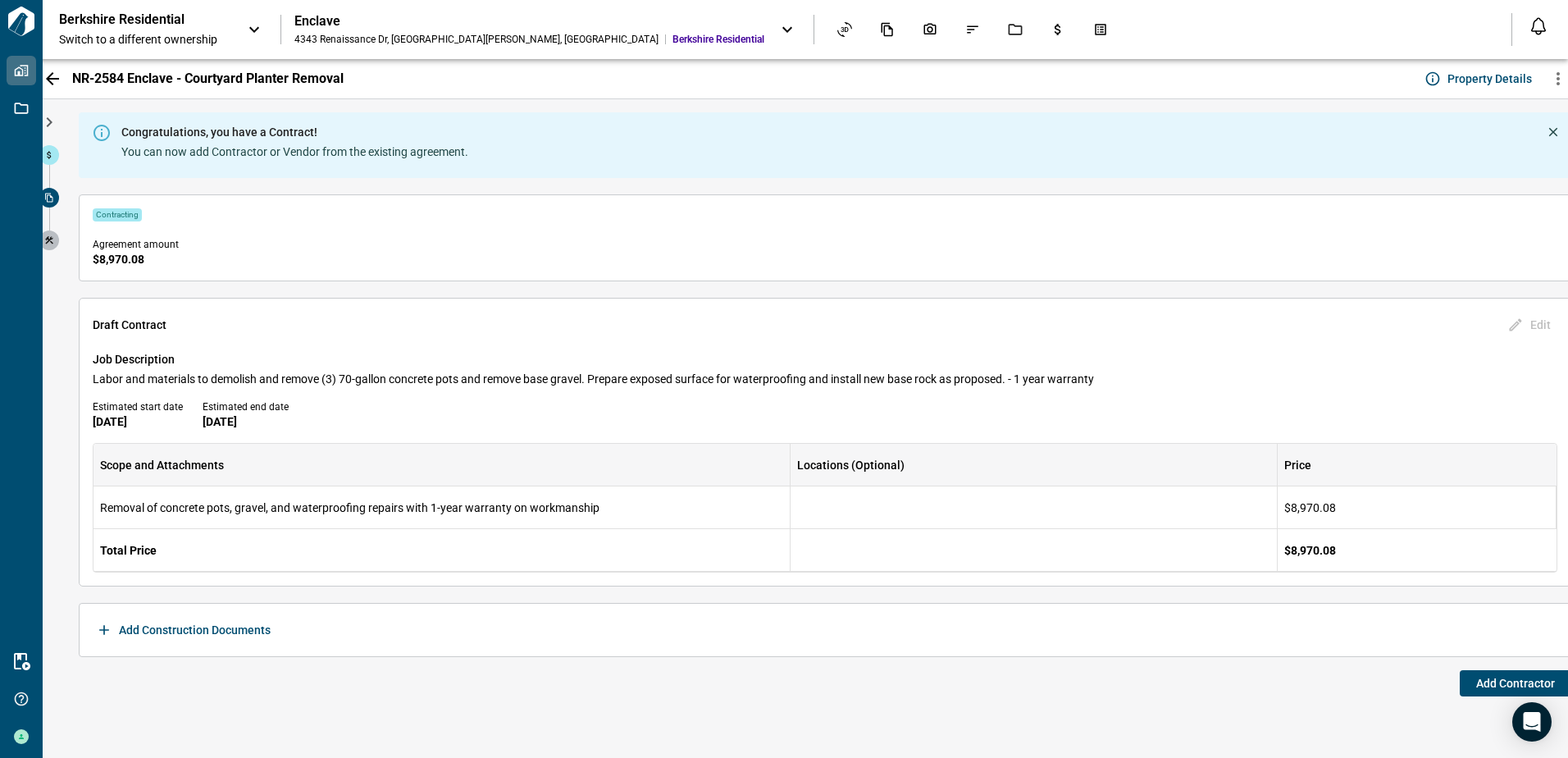
drag, startPoint x: 1473, startPoint y: 680, endPoint x: 1074, endPoint y: 581, distance: 411.1
click at [1473, 680] on button "Add Contractor" at bounding box center [1515, 683] width 111 height 26
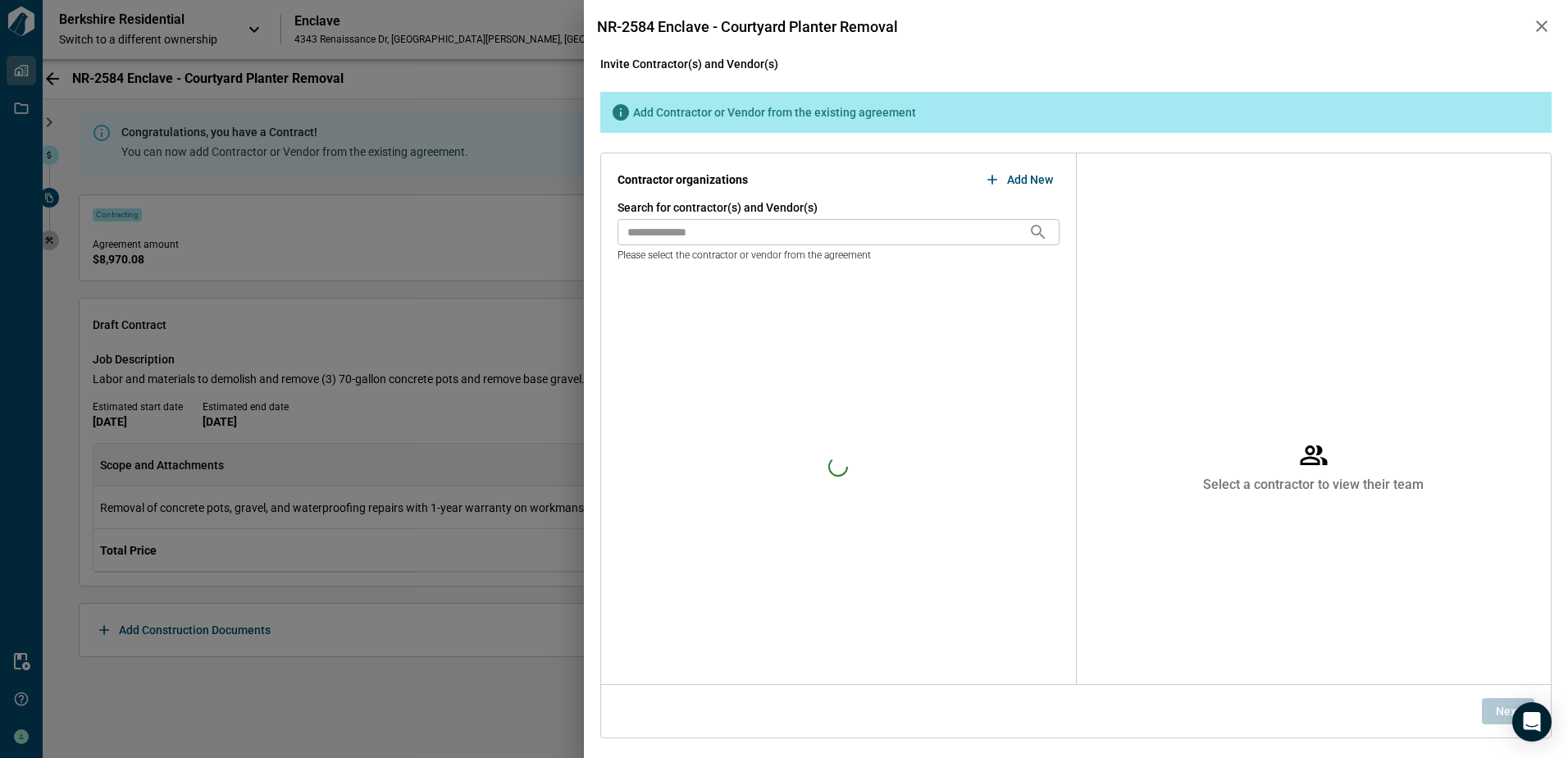
click at [702, 230] on input "text" at bounding box center [822, 232] width 411 height 26
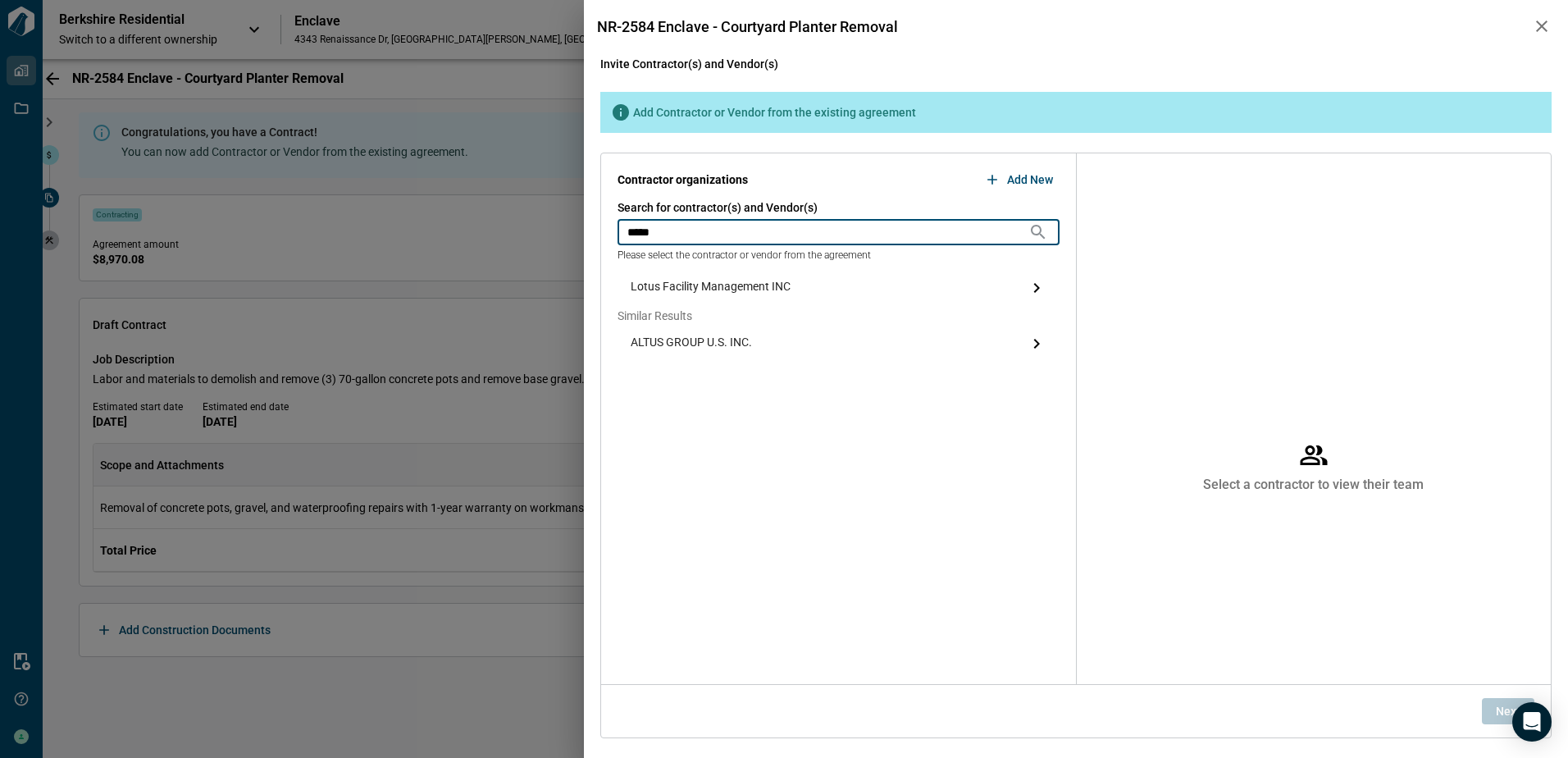
type input "*****"
click at [704, 286] on span "Lotus Facility Management INC" at bounding box center [710, 288] width 160 height 20
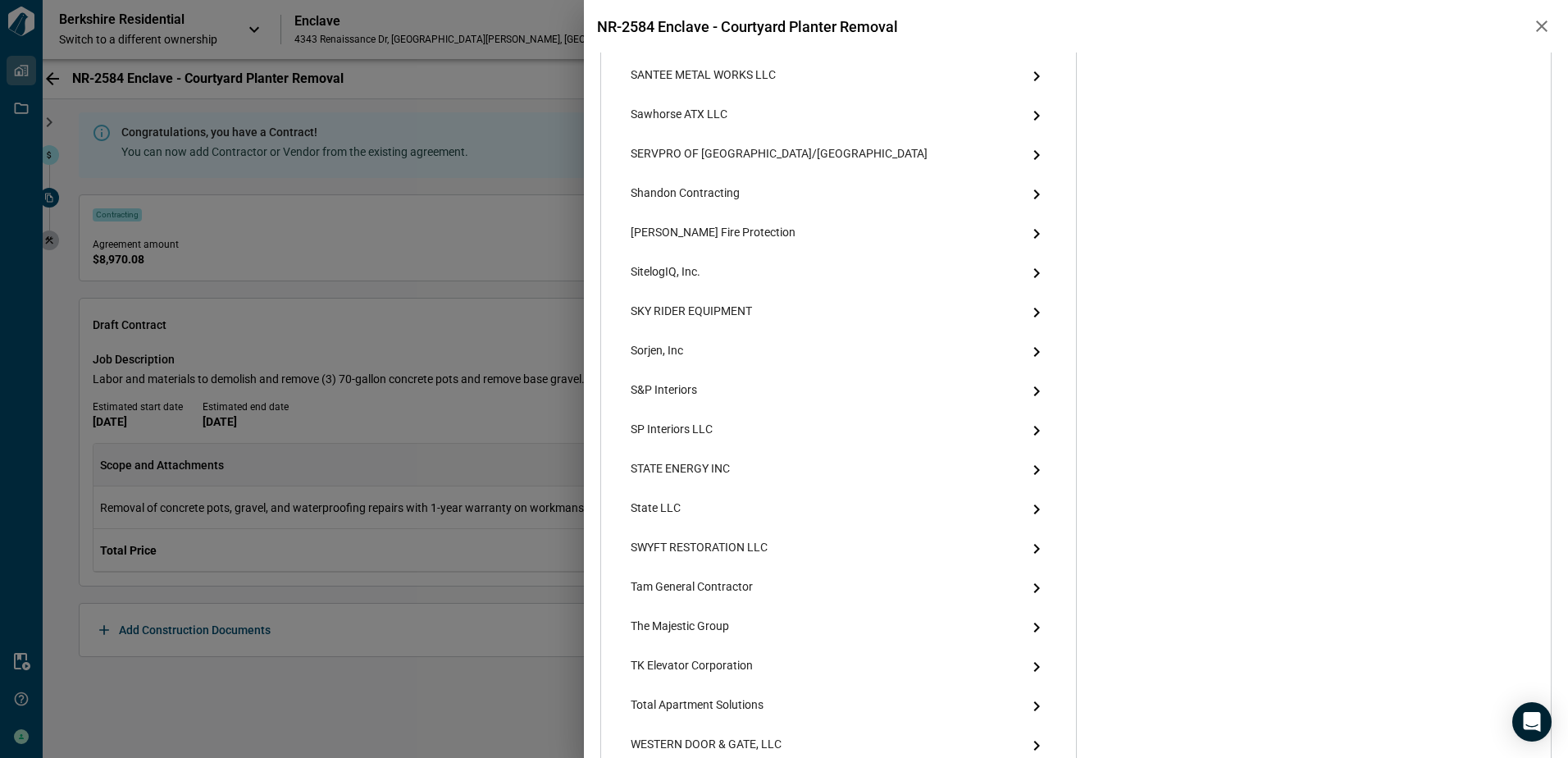
scroll to position [2950, 0]
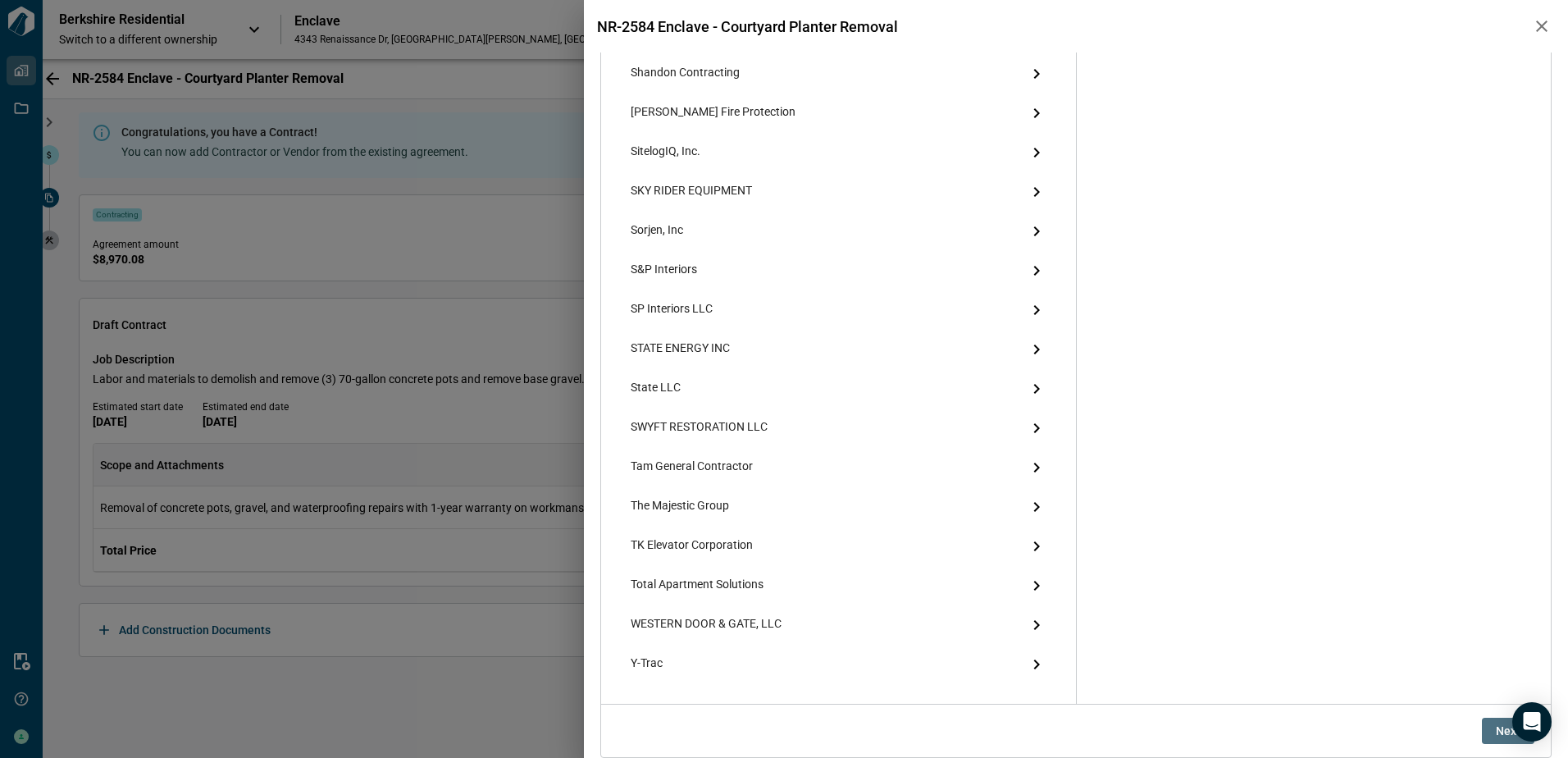
click at [1496, 735] on span "Next" at bounding box center [1508, 731] width 24 height 17
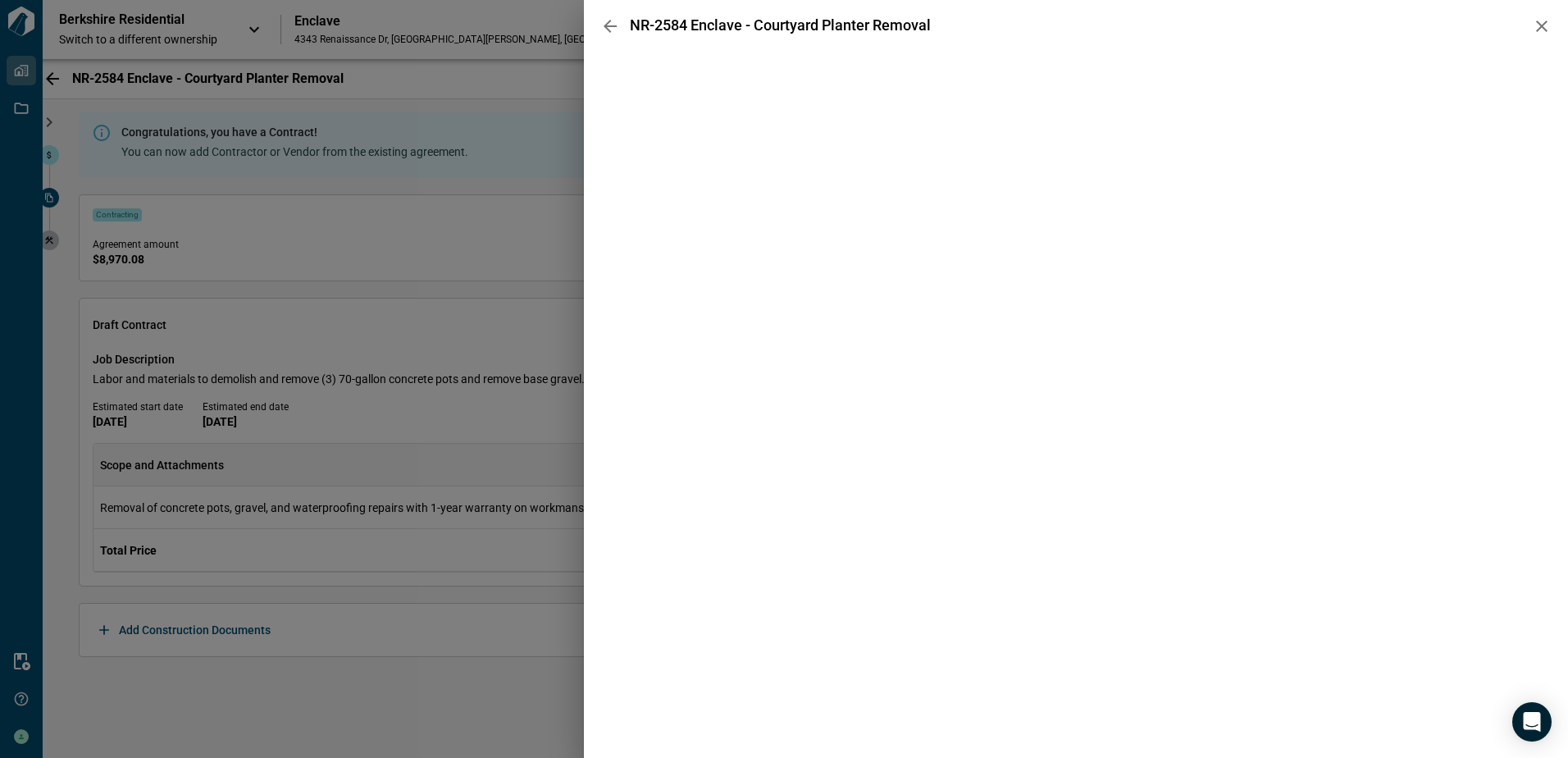
scroll to position [0, 0]
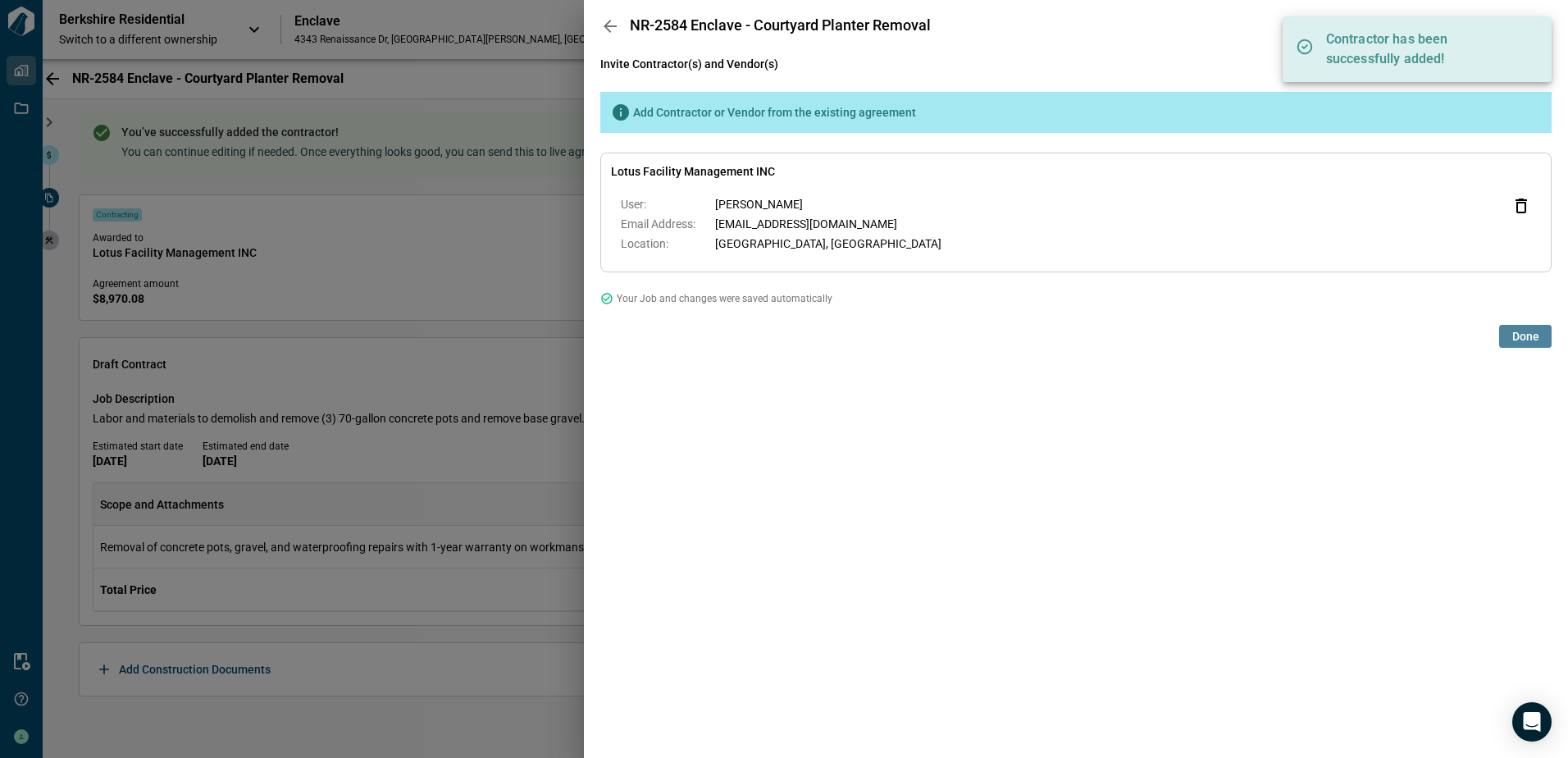
drag, startPoint x: 1538, startPoint y: 341, endPoint x: 1376, endPoint y: 339, distance: 162.0
click at [1536, 341] on span "Done" at bounding box center [1526, 336] width 27 height 17
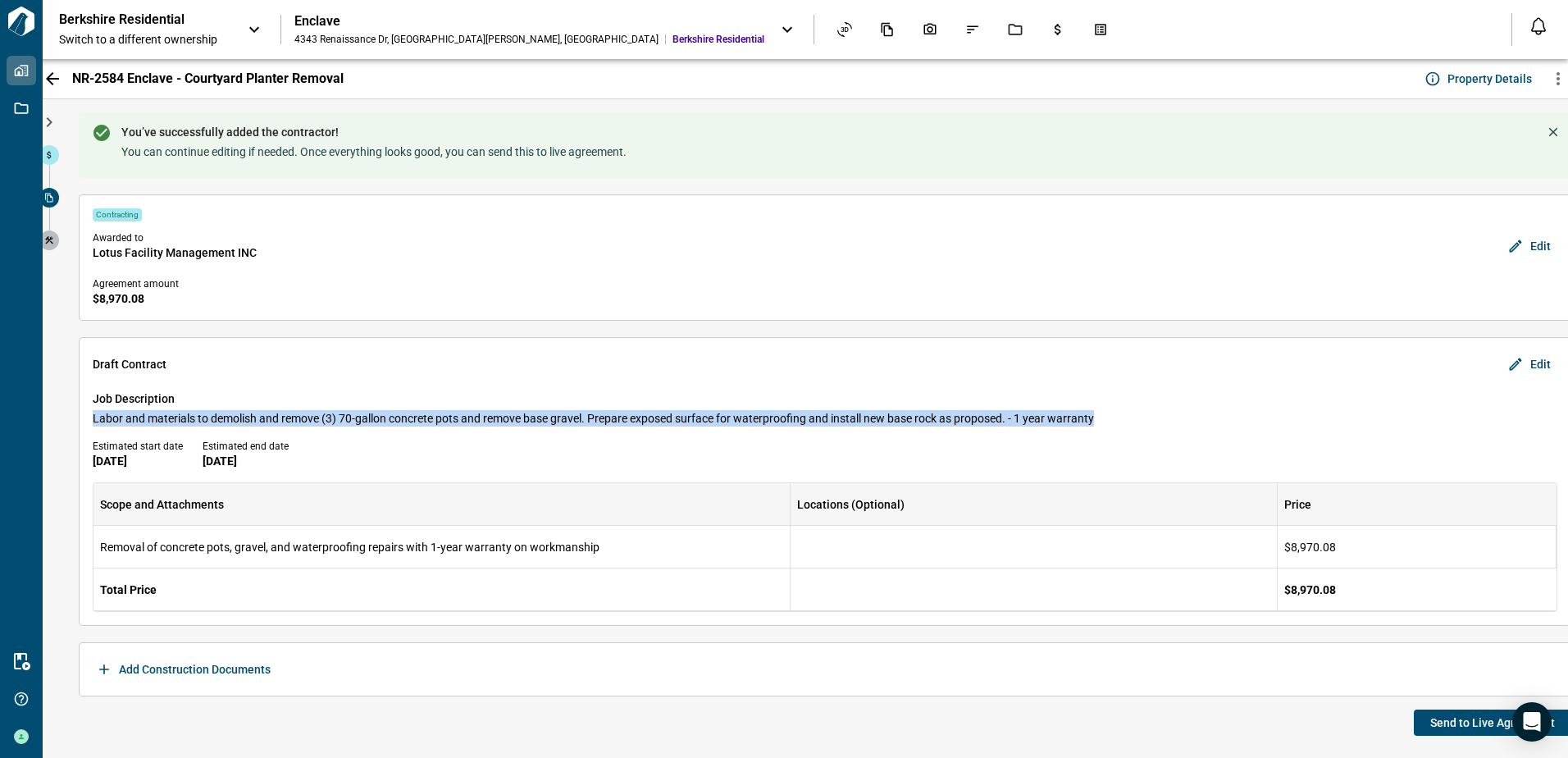
drag, startPoint x: 91, startPoint y: 416, endPoint x: 1102, endPoint y: 414, distance: 1011.0
click at [1102, 414] on div "Draft [DEMOGRAPHIC_DATA] Edit Job Description Labor and materials to demolish a…" at bounding box center [825, 481] width 1493 height 289
copy span "Labor and materials to demolish and remove (3) 70-gallon concrete pots and remo…"
click at [1444, 724] on span "Send to Live Agreement" at bounding box center [1493, 723] width 125 height 17
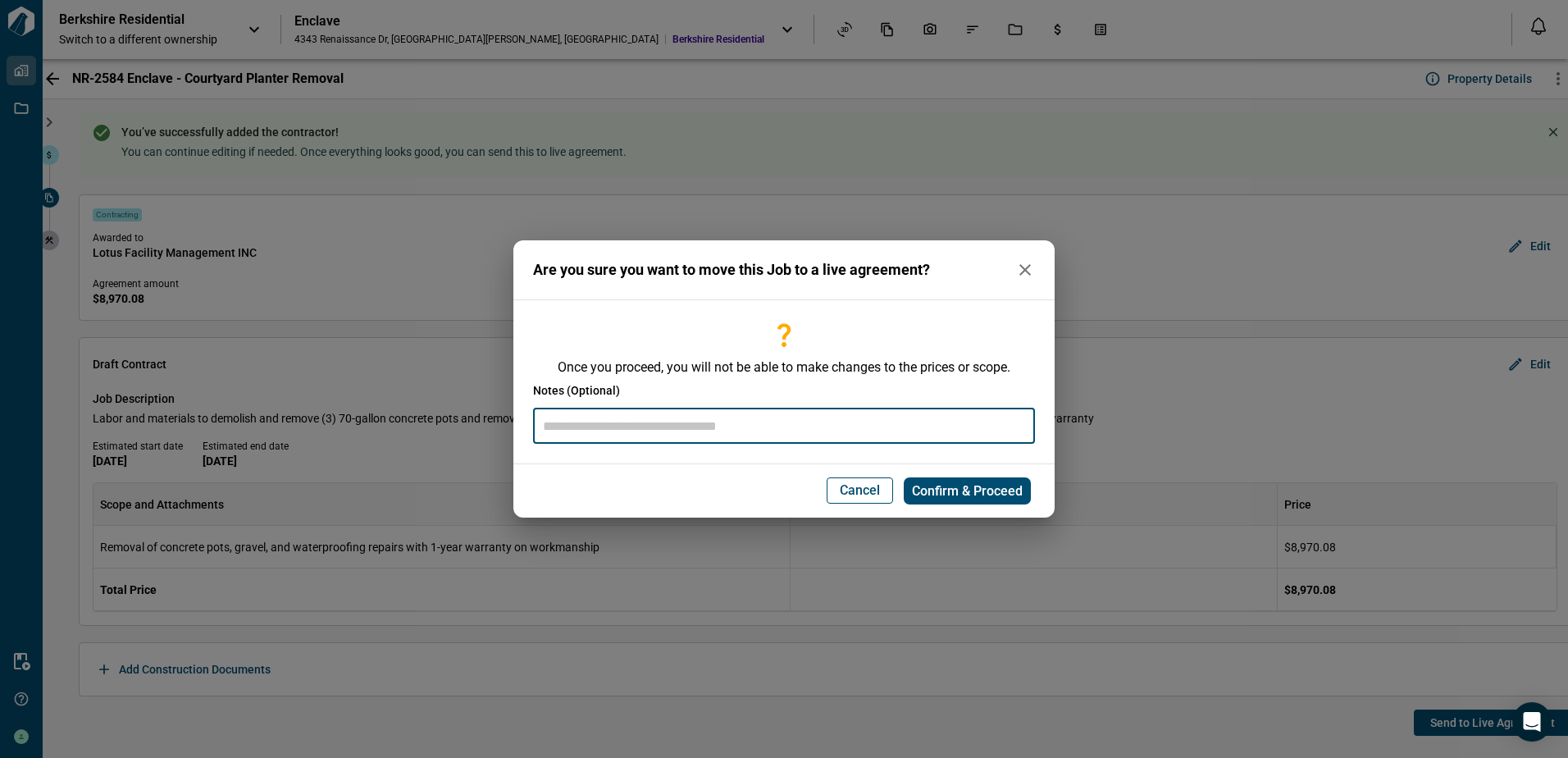
click at [671, 423] on input "text" at bounding box center [784, 426] width 502 height 35
paste input "**********"
type input "**********"
click at [942, 484] on span "Confirm & Proceed" at bounding box center [967, 491] width 110 height 17
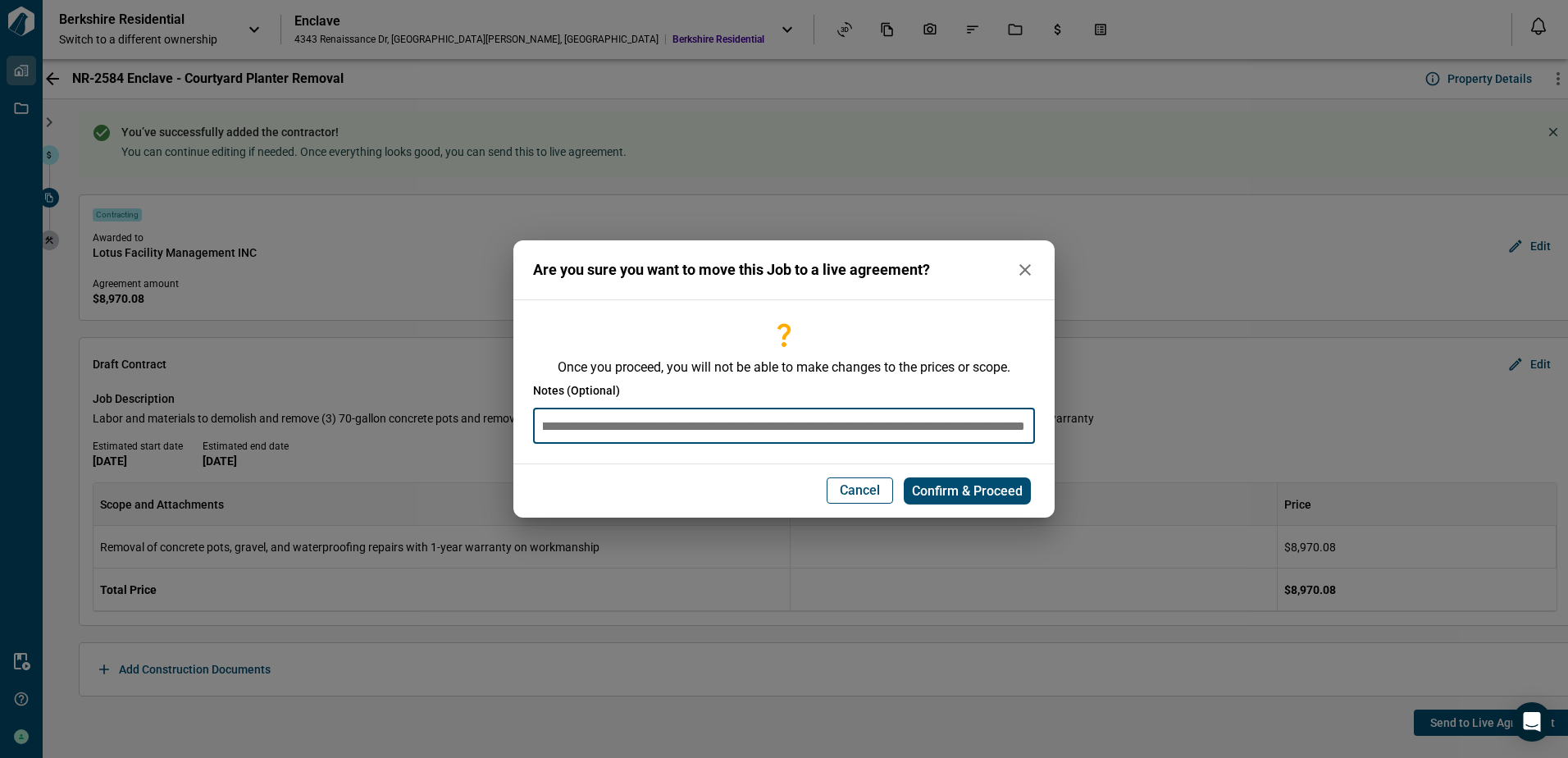
scroll to position [0, 0]
